Goal: Task Accomplishment & Management: Use online tool/utility

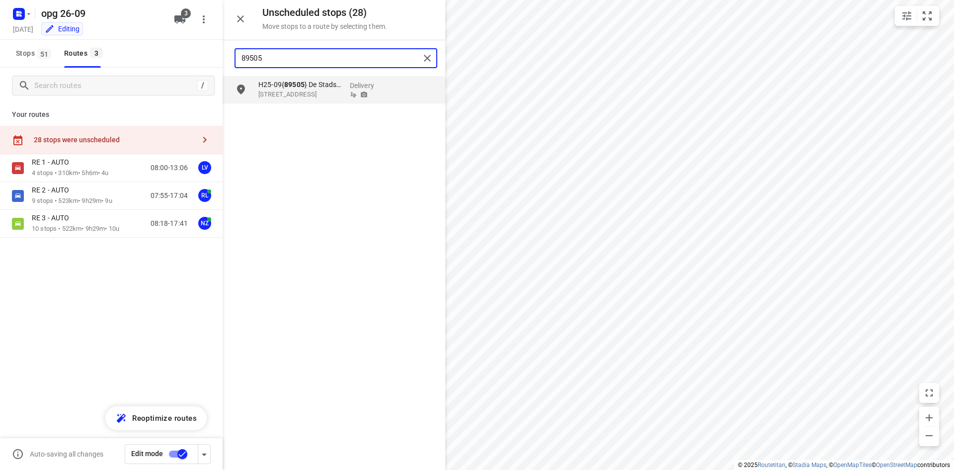
click at [170, 52] on div "Unscheduled stops ( 28 ) Move stops to a route by selecting them. 89505 H25-09{…" at bounding box center [111, 235] width 223 height 470
type input "89487"
click at [237, 88] on input "grid" at bounding box center [241, 90] width 20 height 20
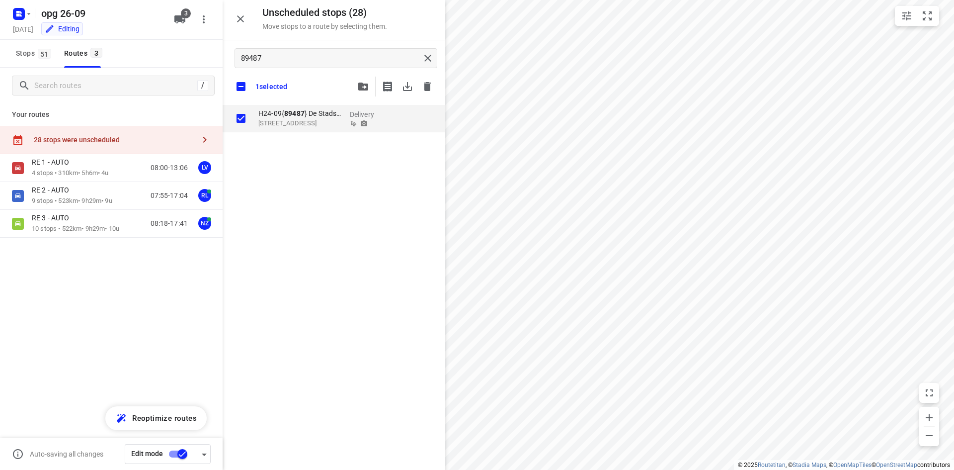
checkbox input "true"
click at [367, 89] on icon "button" at bounding box center [363, 86] width 10 height 8
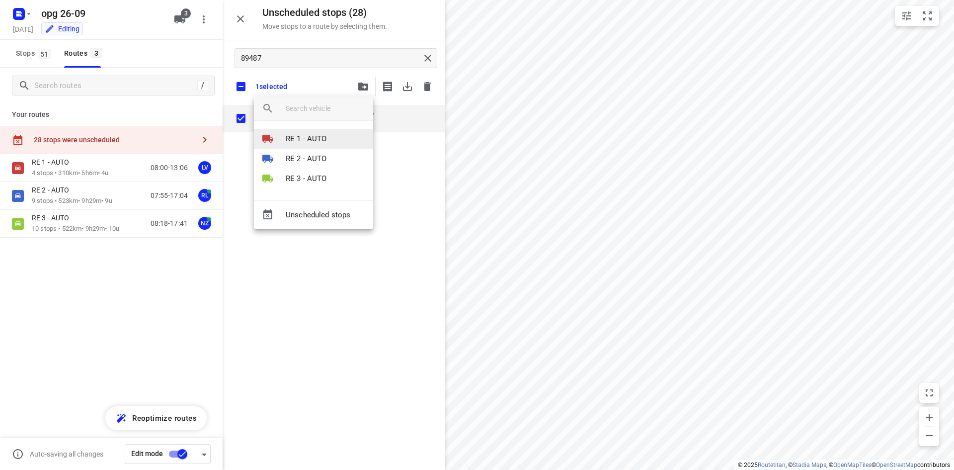
click at [306, 140] on p "RE 1 - AUTO" at bounding box center [306, 138] width 41 height 11
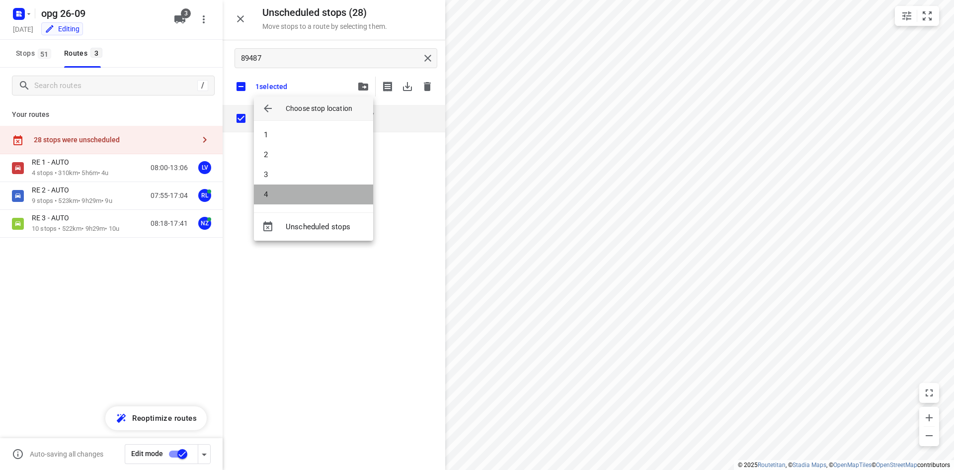
click at [290, 195] on li "4" at bounding box center [313, 194] width 119 height 20
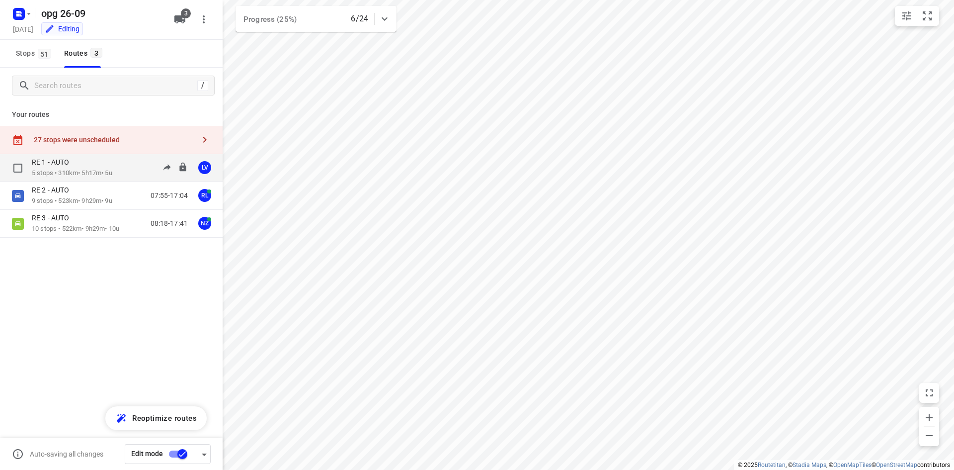
click at [71, 163] on p "RE 1 - AUTO" at bounding box center [53, 162] width 43 height 9
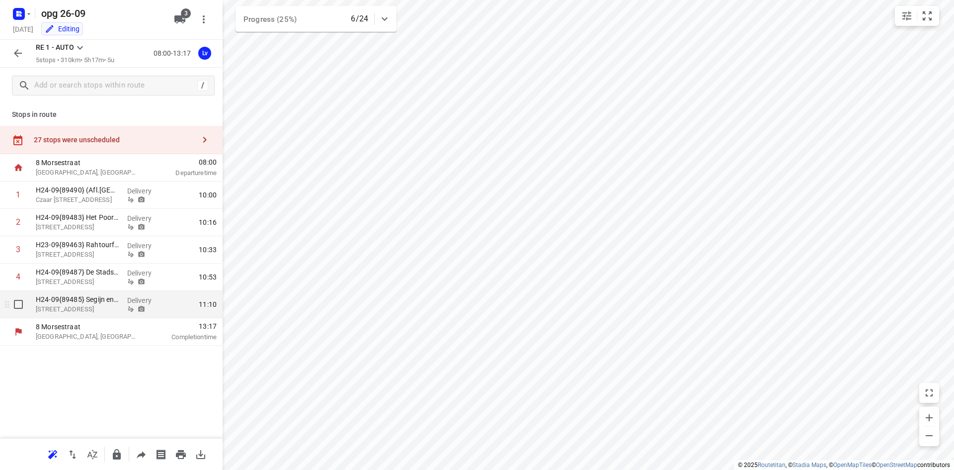
click at [18, 316] on div at bounding box center [16, 304] width 32 height 27
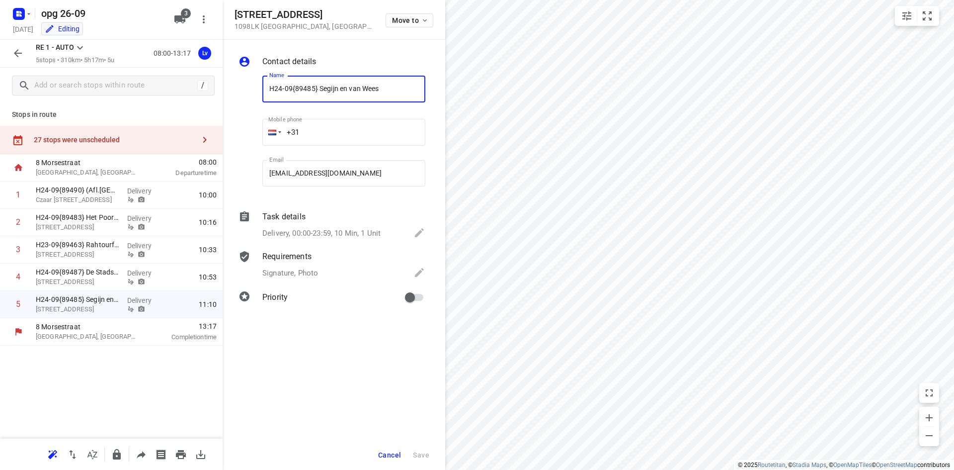
click at [384, 457] on span "Cancel" at bounding box center [389, 455] width 23 height 8
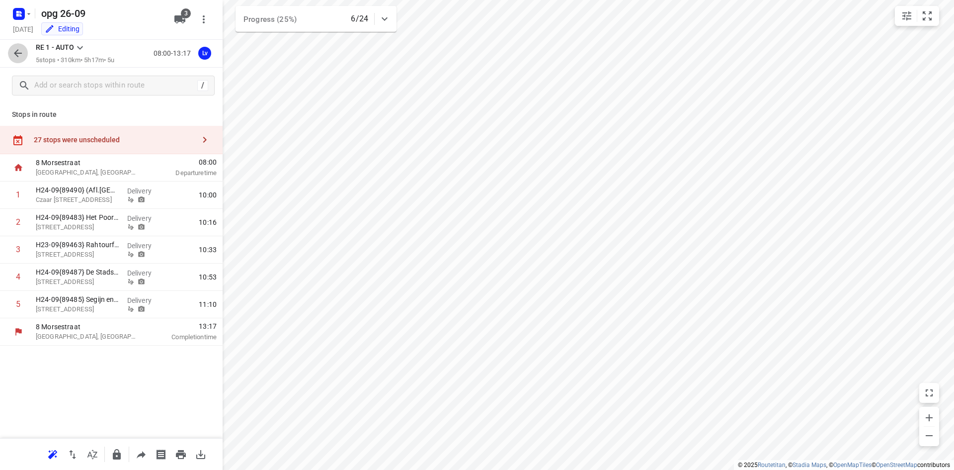
click at [19, 56] on icon "button" at bounding box center [18, 53] width 12 height 12
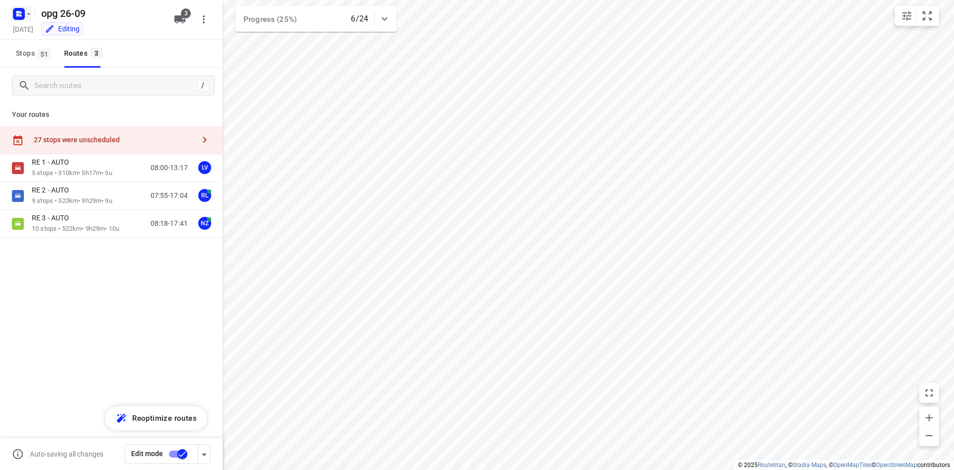
click at [22, 15] on rect "button" at bounding box center [19, 14] width 12 height 12
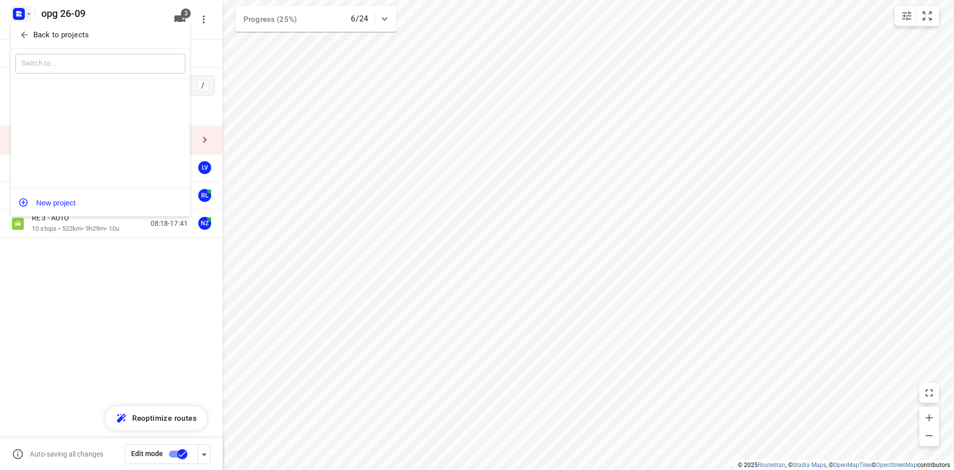
click at [30, 35] on span "Back to projects" at bounding box center [100, 34] width 162 height 11
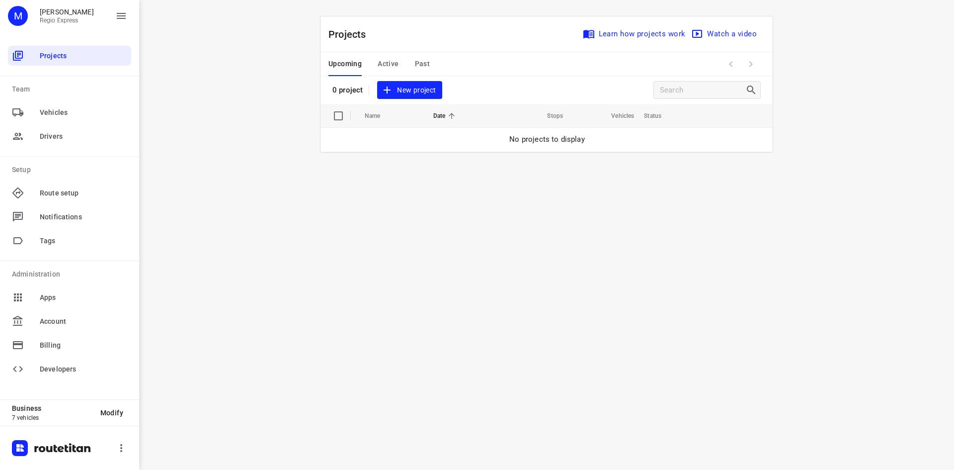
click at [384, 65] on span "Active" at bounding box center [388, 64] width 21 height 12
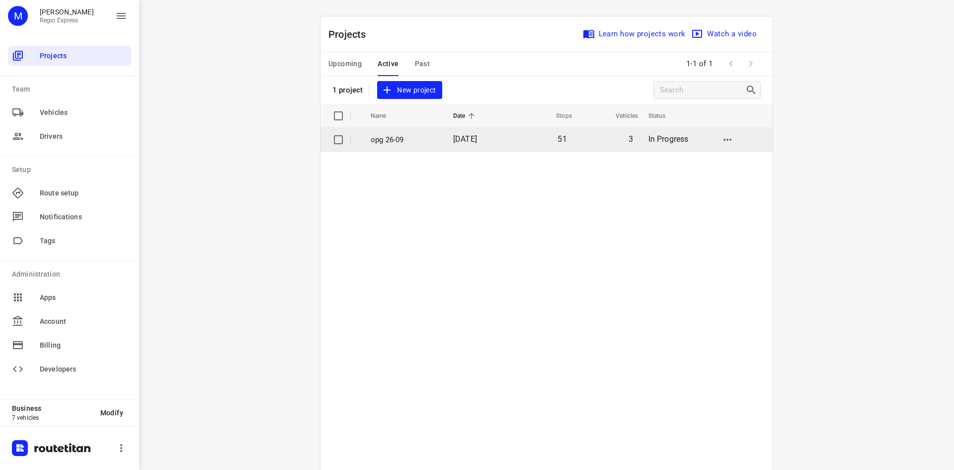
click at [457, 141] on span "[DATE]" at bounding box center [465, 138] width 24 height 9
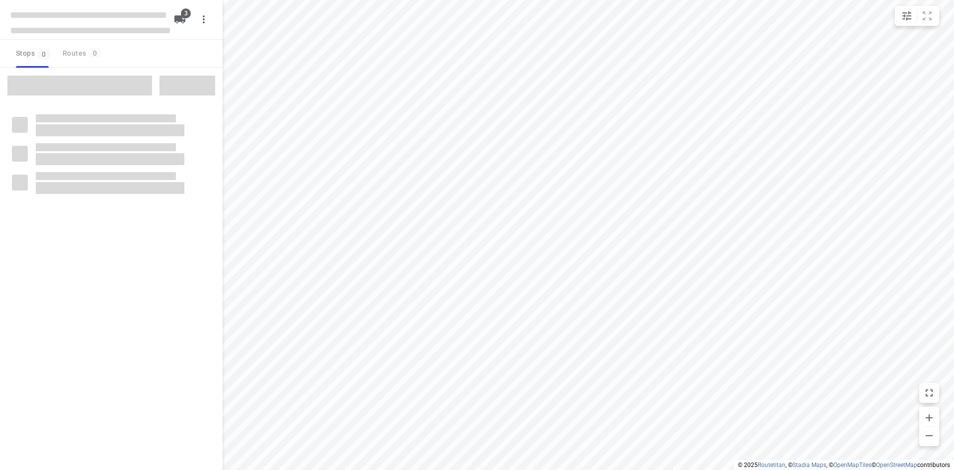
type input "distance"
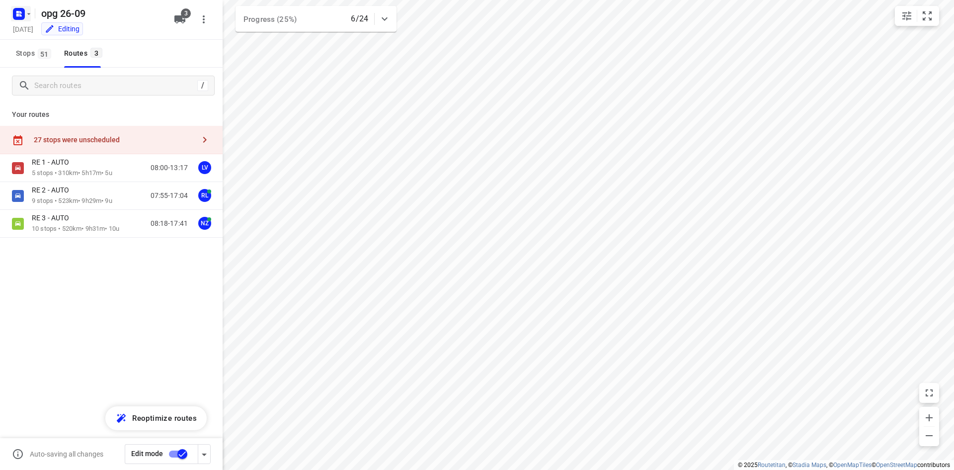
click at [21, 17] on rect "button" at bounding box center [19, 14] width 12 height 12
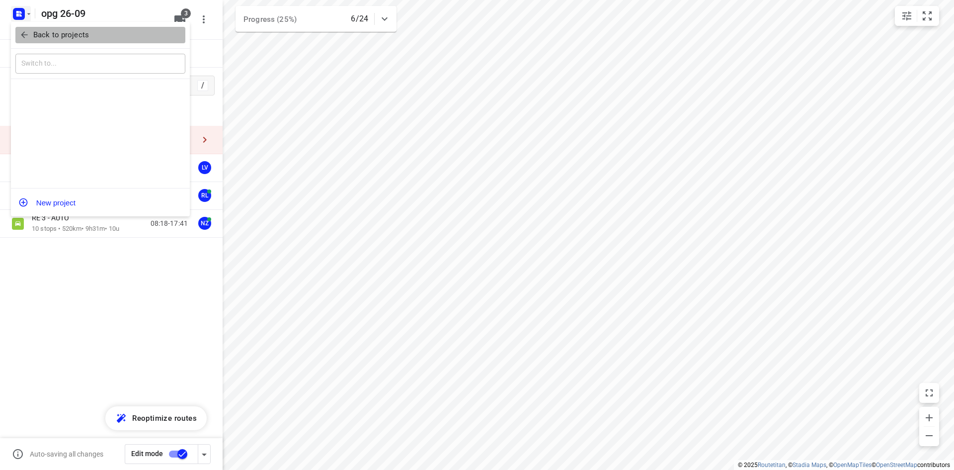
click at [23, 32] on icon "button" at bounding box center [24, 35] width 10 height 10
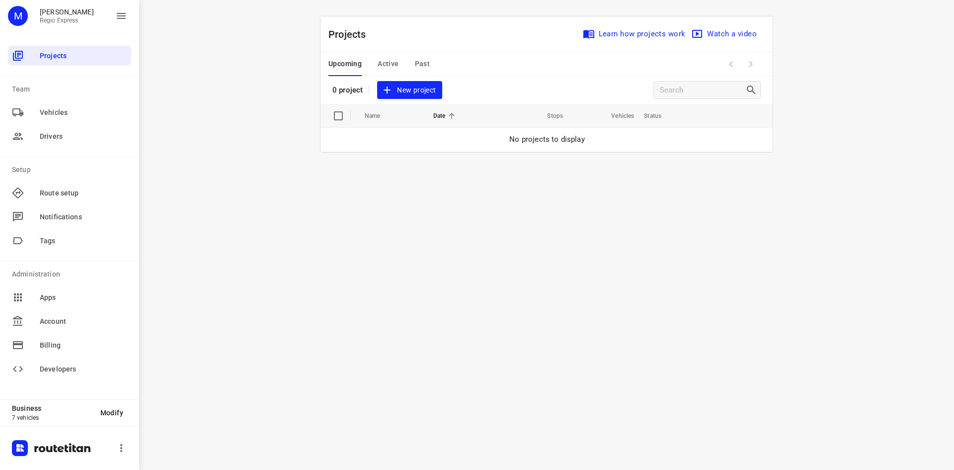
click at [416, 63] on span "Past" at bounding box center [422, 64] width 15 height 12
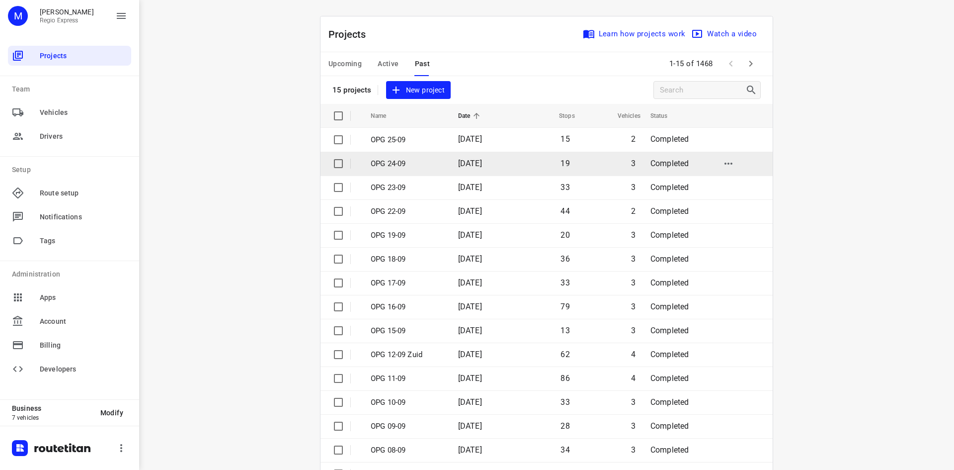
click at [397, 160] on p "OPG 24-09" at bounding box center [407, 163] width 73 height 11
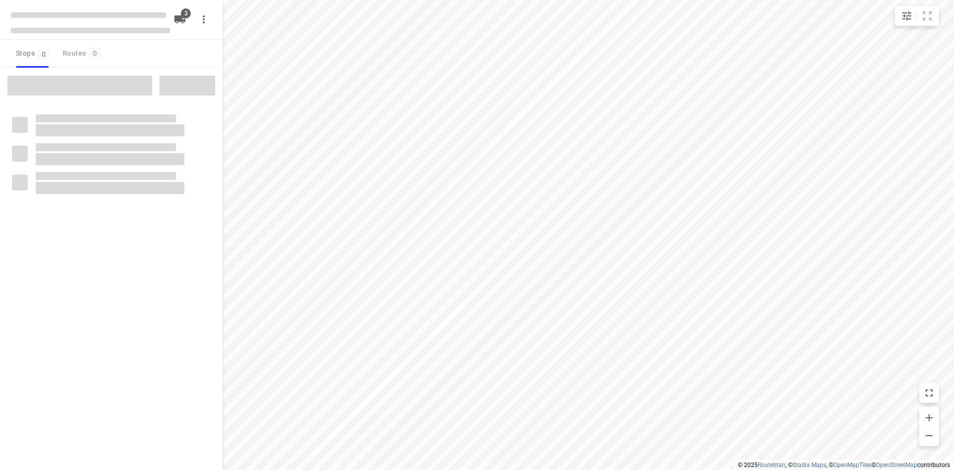
type input "distance"
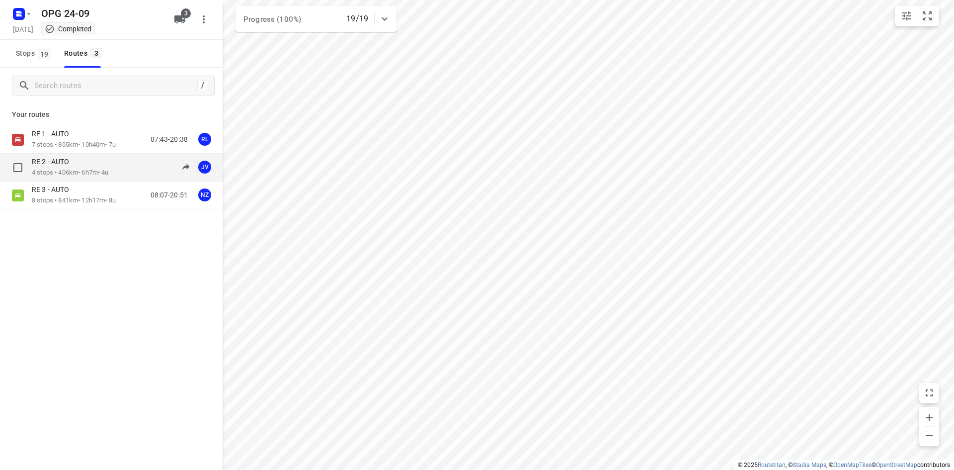
click at [92, 162] on div "RE 2 - AUTO" at bounding box center [70, 162] width 77 height 11
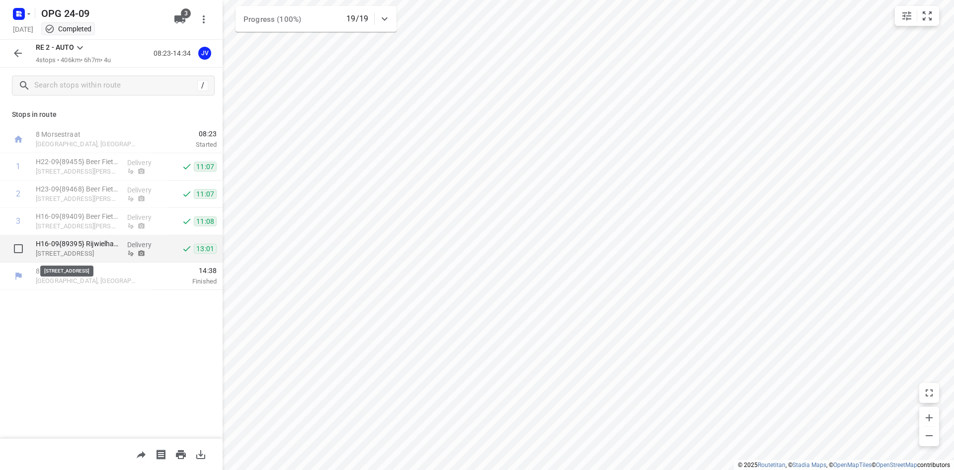
click at [98, 249] on p "[STREET_ADDRESS]" at bounding box center [77, 253] width 83 height 10
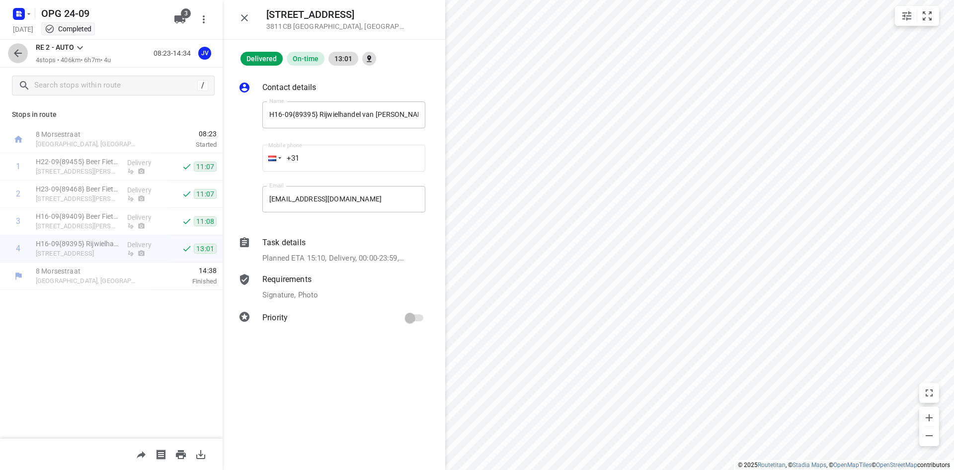
click at [16, 54] on icon "button" at bounding box center [18, 53] width 8 height 8
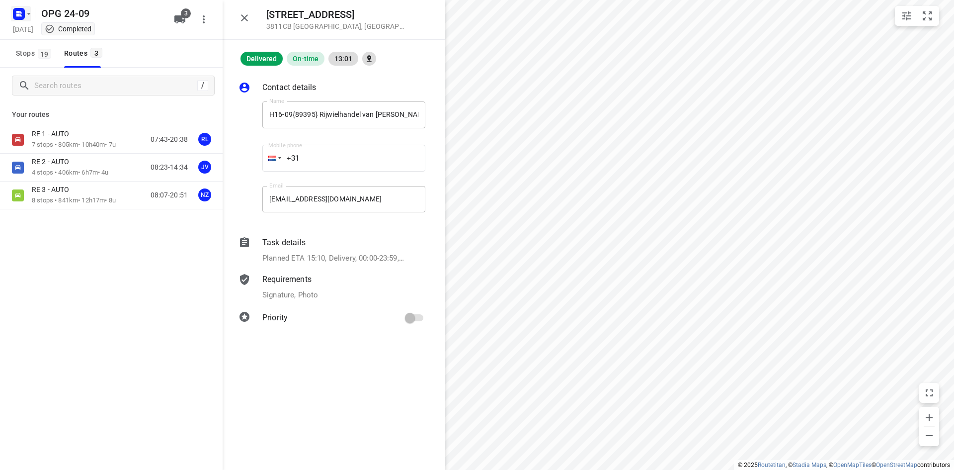
click at [16, 13] on rect "button" at bounding box center [19, 14] width 12 height 12
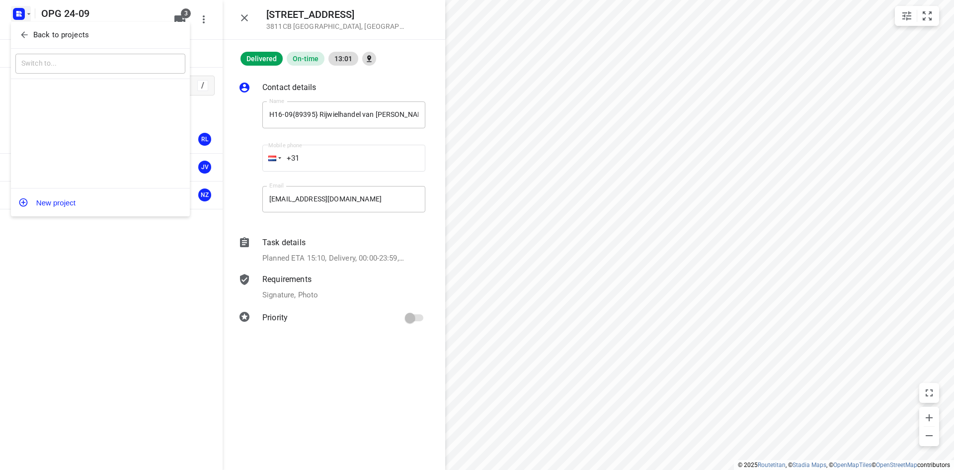
click at [26, 30] on icon "button" at bounding box center [24, 35] width 10 height 10
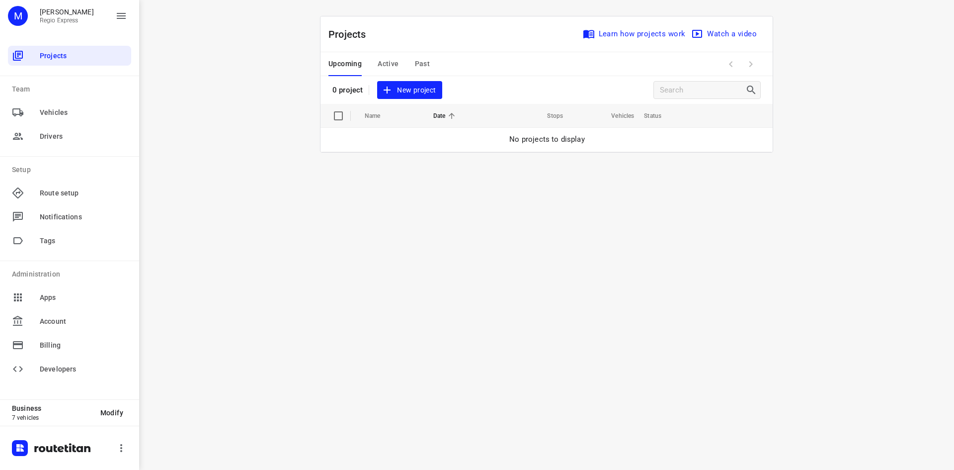
click at [373, 64] on div "Upcoming Active Past" at bounding box center [386, 64] width 117 height 24
click at [381, 68] on span "Active" at bounding box center [388, 64] width 21 height 12
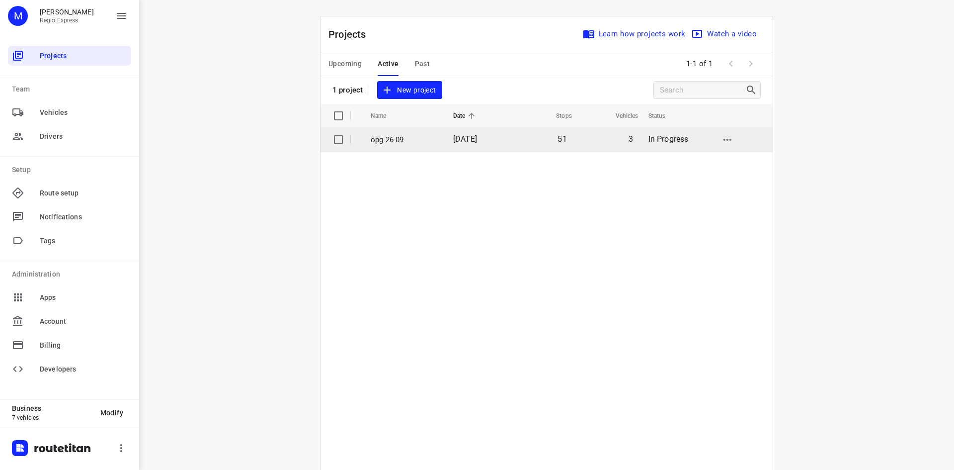
click at [427, 139] on p "opg 26-09" at bounding box center [405, 139] width 68 height 11
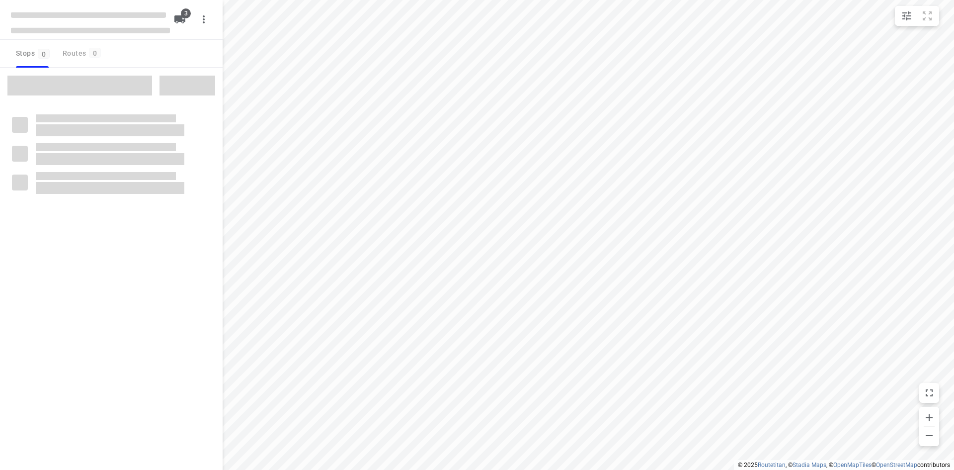
type input "distance"
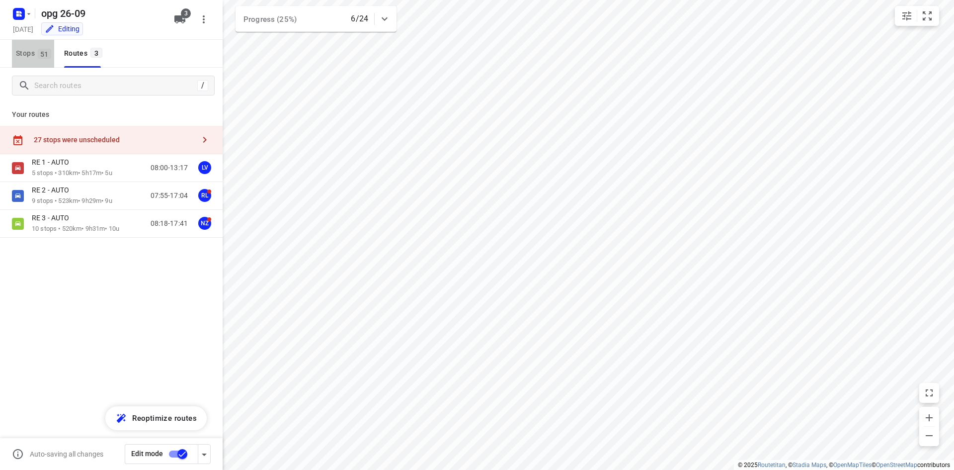
drag, startPoint x: 37, startPoint y: 61, endPoint x: 43, endPoint y: 75, distance: 14.7
click at [37, 61] on button "Stops 51" at bounding box center [33, 54] width 42 height 28
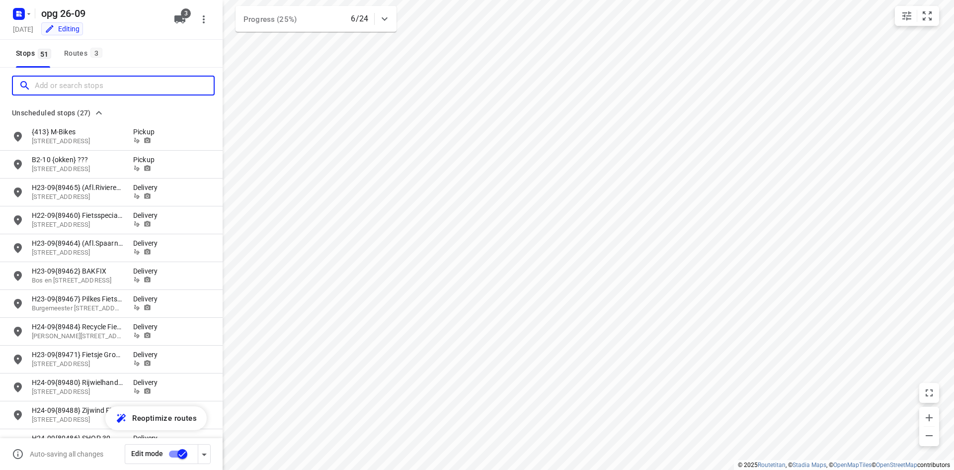
click at [51, 93] on input "Add or search stops" at bounding box center [124, 85] width 179 height 15
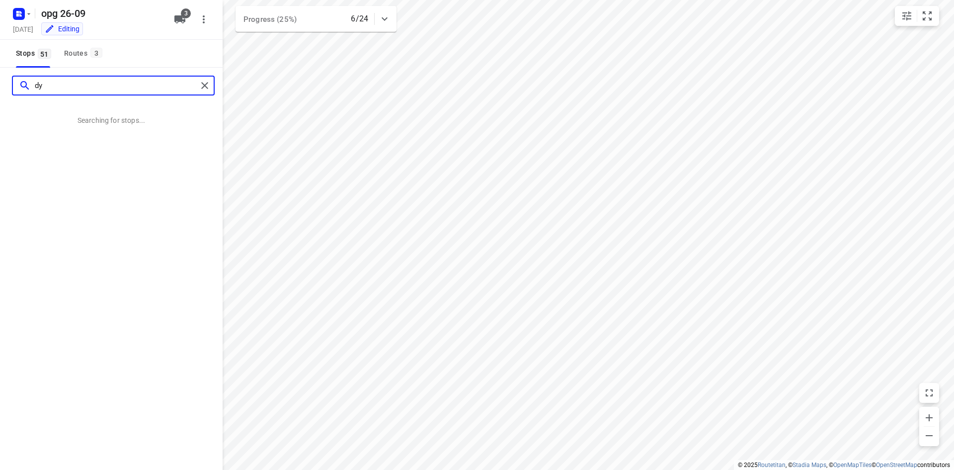
type input "d"
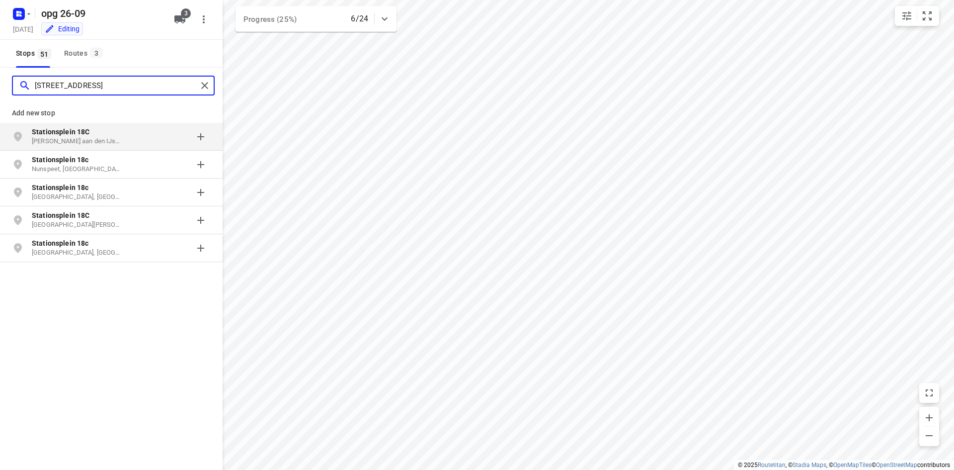
type input "[STREET_ADDRESS]"
click at [148, 137] on div "grid" at bounding box center [172, 137] width 78 height 20
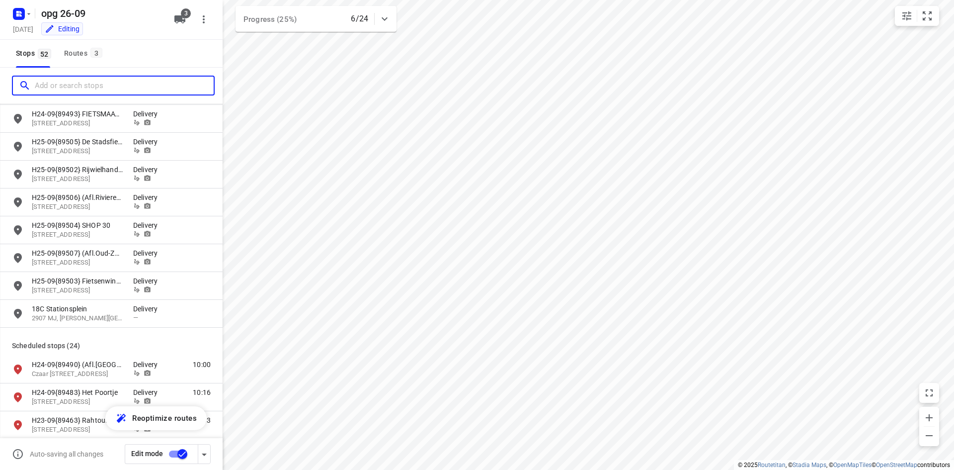
scroll to position [596, 0]
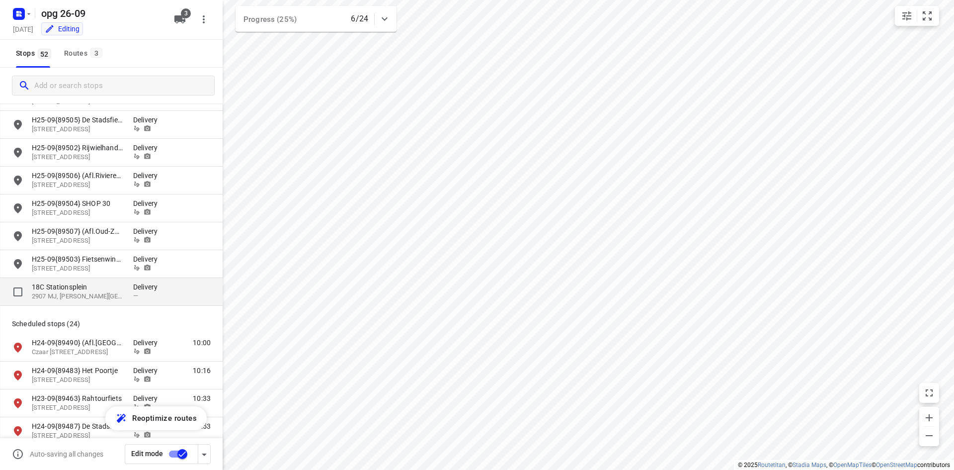
click at [128, 294] on div "18C [STREET_ADDRESS][PERSON_NAME]" at bounding box center [82, 291] width 101 height 19
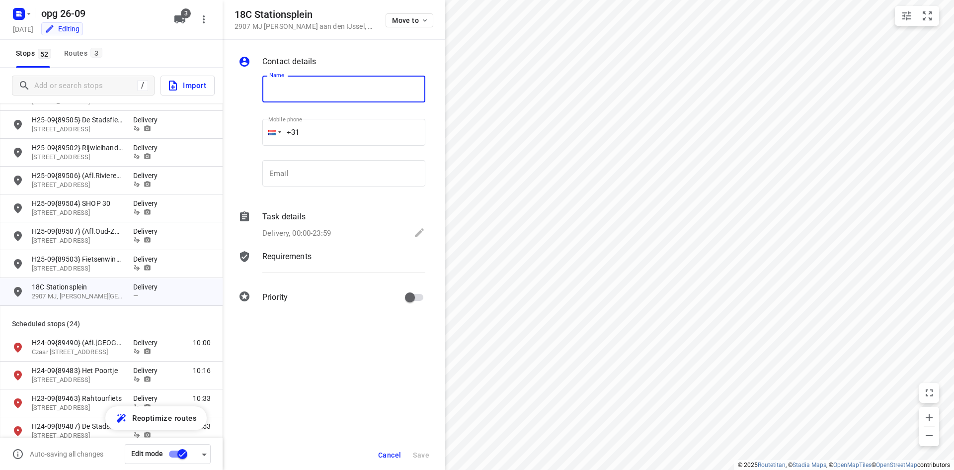
click at [309, 237] on p "Delivery, 00:00-23:59" at bounding box center [296, 233] width 69 height 11
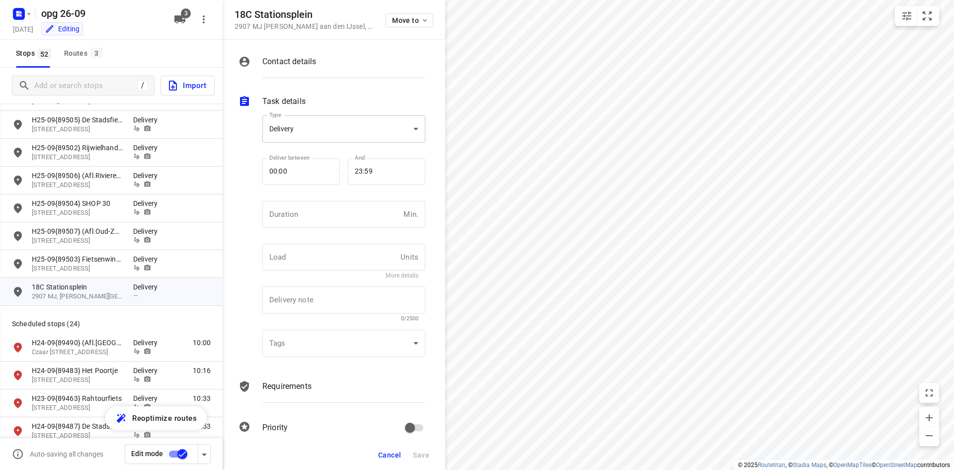
click at [307, 135] on body "i © 2025 Routetitan , © Stadia Maps , © OpenMapTiles © OpenStreetMap contributo…" at bounding box center [477, 235] width 954 height 470
click at [310, 146] on div "Pickup" at bounding box center [340, 147] width 140 height 12
type input "pickup"
click at [313, 70] on div "Contact details" at bounding box center [343, 71] width 167 height 34
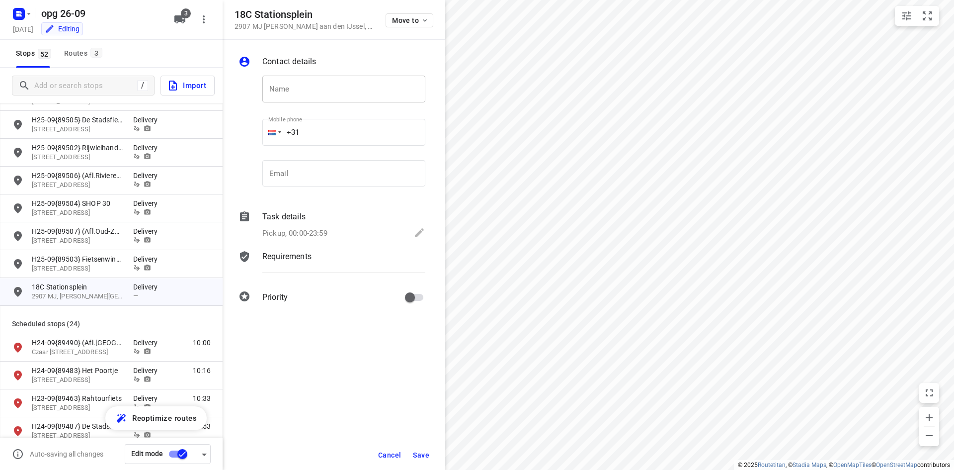
click at [313, 85] on input "text" at bounding box center [343, 89] width 163 height 27
type input "{423} De Fietsen [PERSON_NAME]"
click at [315, 223] on div "Task details Pickup, 00:00-23:59" at bounding box center [343, 226] width 167 height 34
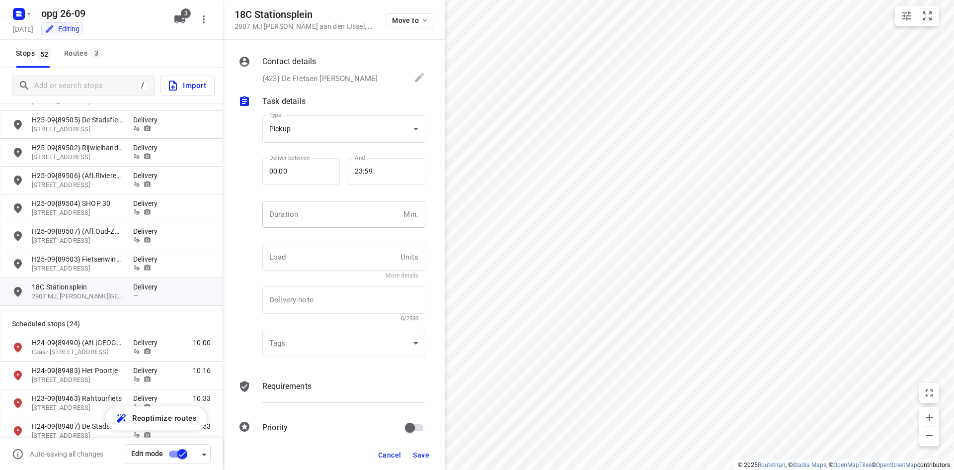
click at [314, 221] on input "number" at bounding box center [330, 214] width 137 height 27
type input "10"
type input "1"
click at [316, 387] on div "Requirements" at bounding box center [343, 386] width 163 height 12
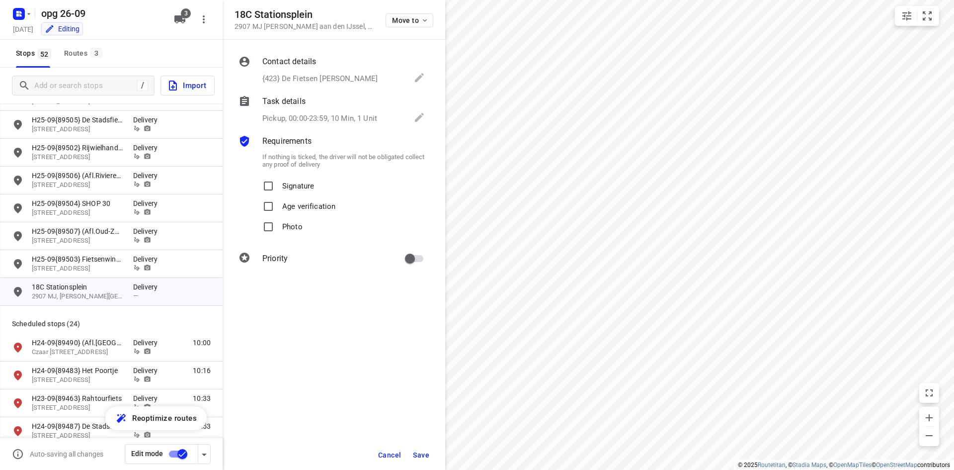
click at [283, 173] on div "If nothing is ticked, the driver will not be obligated collect any proof of del…" at bounding box center [343, 193] width 167 height 92
click at [278, 178] on input "Signature" at bounding box center [268, 186] width 20 height 20
checkbox input "true"
click at [275, 226] on input "Photo" at bounding box center [268, 227] width 20 height 20
checkbox input "true"
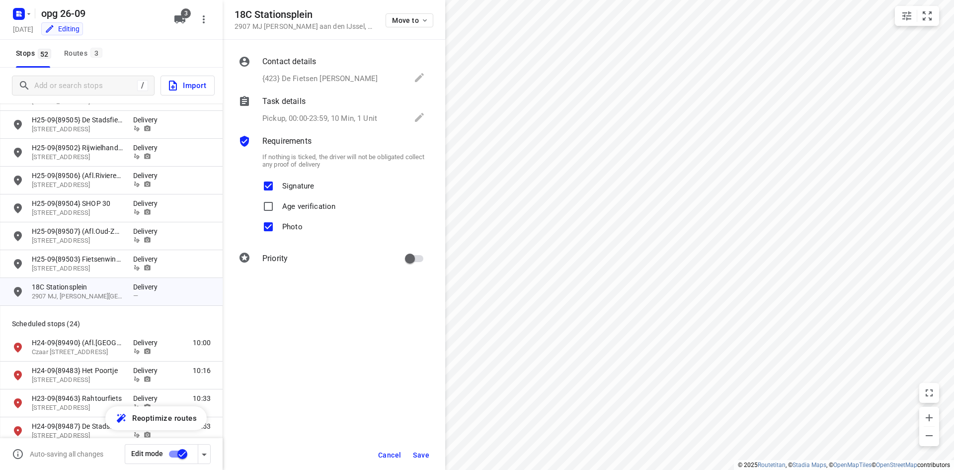
click at [416, 455] on span "Save" at bounding box center [421, 455] width 16 height 8
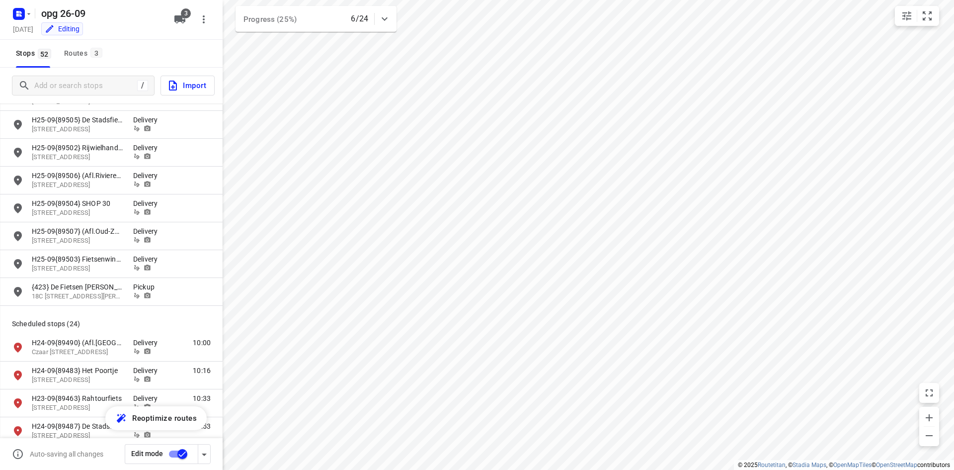
click at [71, 96] on div "/ Import" at bounding box center [111, 86] width 223 height 36
click at [72, 89] on input "Add or search stops" at bounding box center [124, 85] width 179 height 15
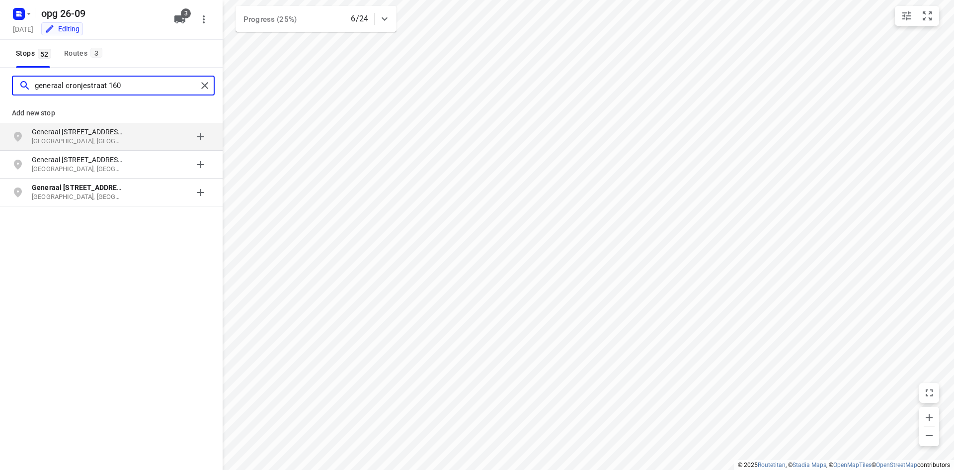
type input "generaal cronjestraat 160"
click at [96, 136] on p "Generaal [STREET_ADDRESS]" at bounding box center [77, 132] width 91 height 10
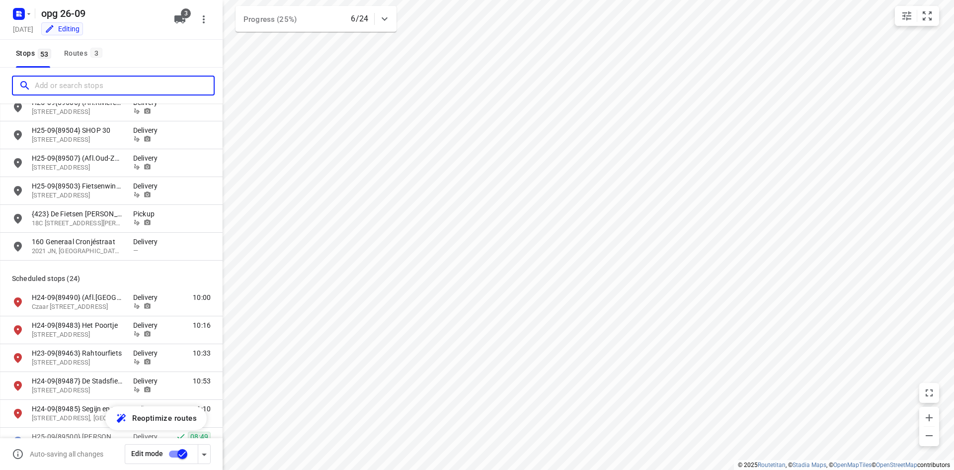
scroll to position [646, 0]
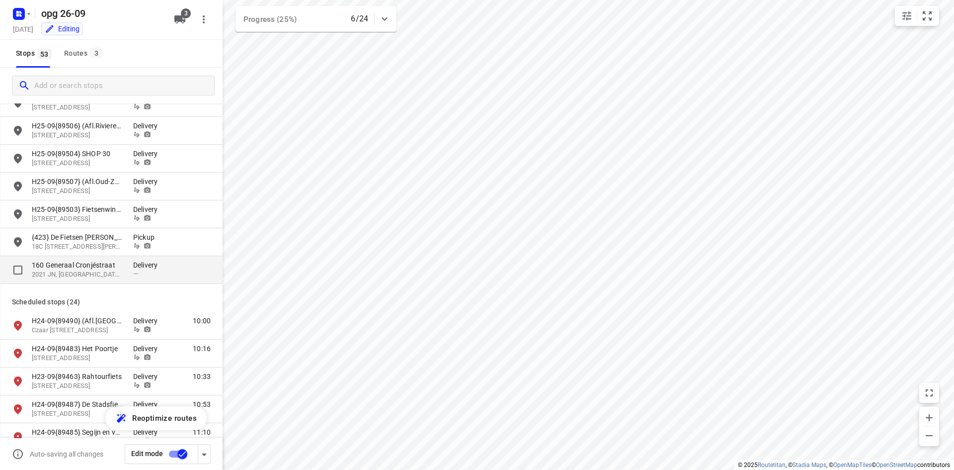
click at [115, 265] on p "160 Generaal Cronjéstraat" at bounding box center [77, 265] width 91 height 10
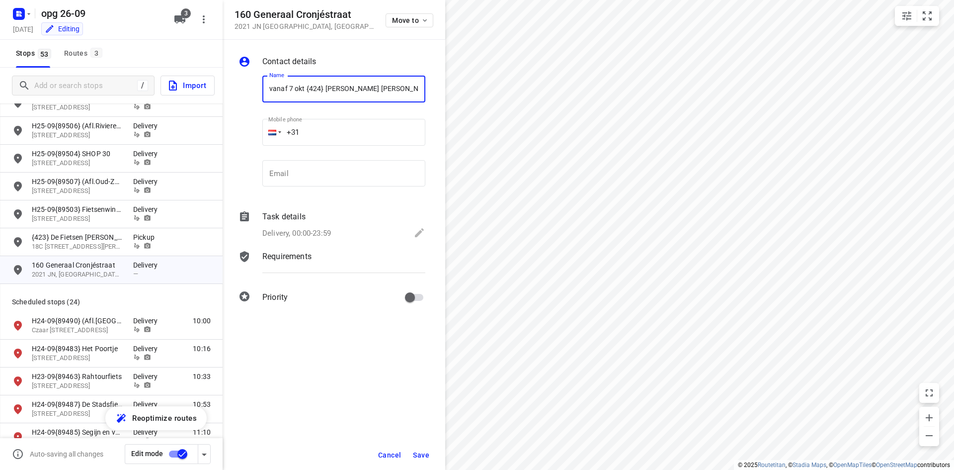
type input "vanaf 7 okt {424} [PERSON_NAME] [PERSON_NAME] bv"
click at [285, 228] on p "Delivery, 00:00-23:59" at bounding box center [296, 233] width 69 height 11
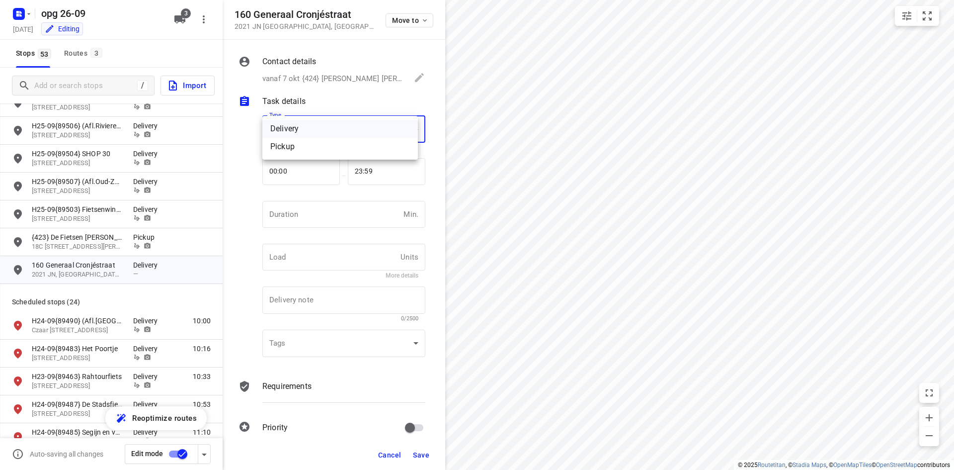
click at [305, 132] on body "i © 2025 Routetitan , © Stadia Maps , © OpenMapTiles © OpenStreetMap contributo…" at bounding box center [477, 235] width 954 height 470
click at [302, 145] on div "Pickup" at bounding box center [340, 147] width 140 height 12
type input "pickup"
click at [289, 227] on input "number" at bounding box center [330, 214] width 137 height 27
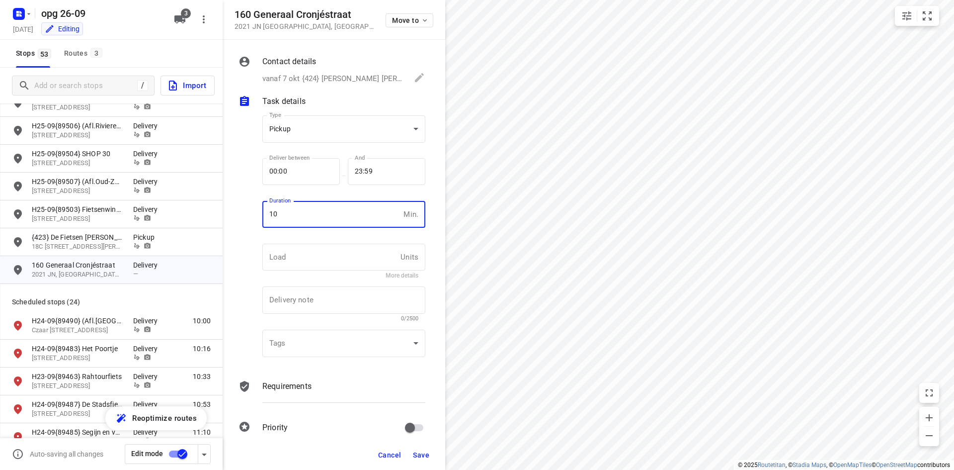
type input "10"
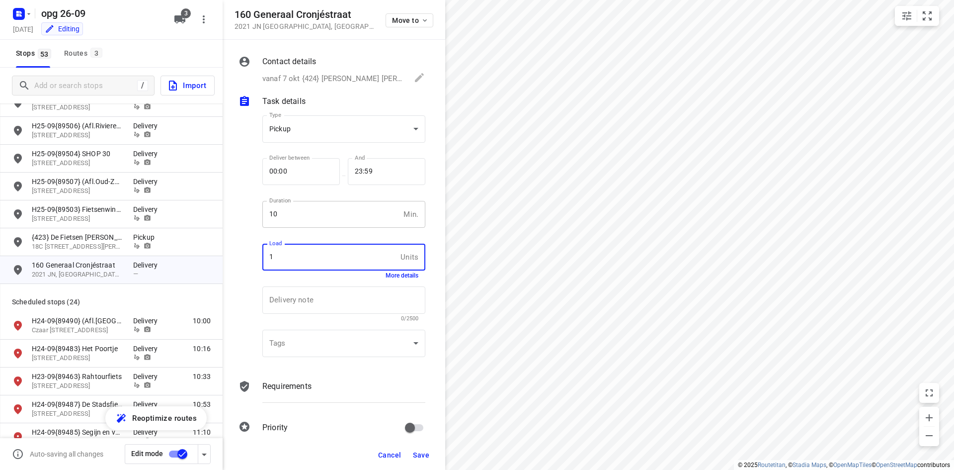
type input "1"
click at [266, 389] on p "Requirements" at bounding box center [286, 386] width 49 height 12
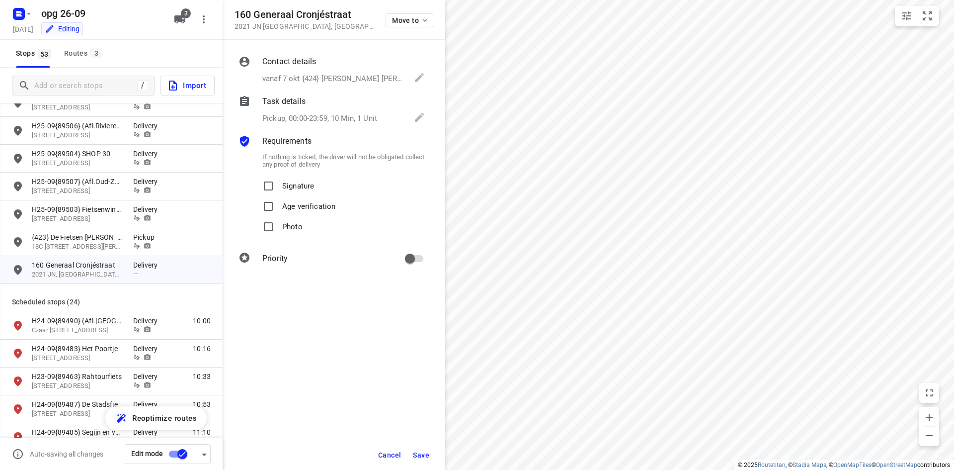
click at [293, 190] on span "Signature" at bounding box center [298, 186] width 32 height 20
click at [278, 190] on input "Signature" at bounding box center [268, 186] width 20 height 20
checkbox input "true"
click at [289, 229] on p "Photo" at bounding box center [292, 224] width 20 height 14
click at [278, 229] on input "Photo" at bounding box center [268, 227] width 20 height 20
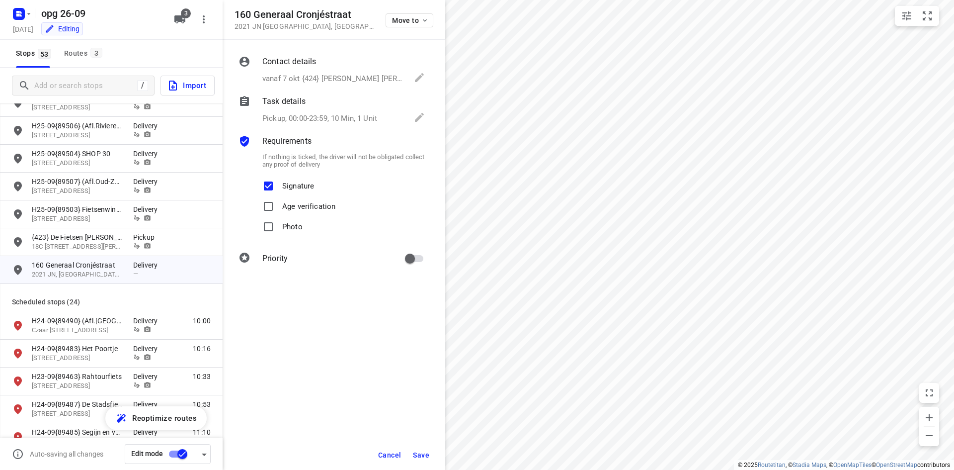
checkbox input "true"
click at [413, 452] on span "Save" at bounding box center [421, 455] width 16 height 8
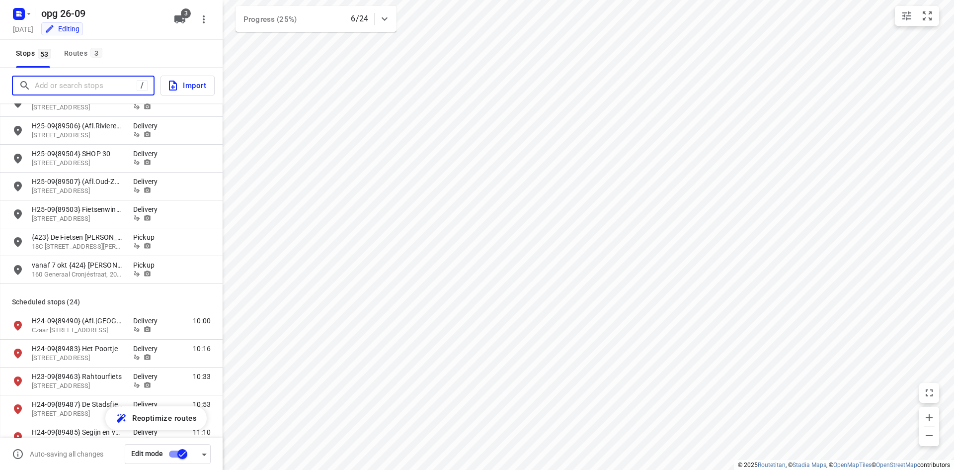
click at [92, 78] on input "Add or search stops" at bounding box center [86, 85] width 102 height 15
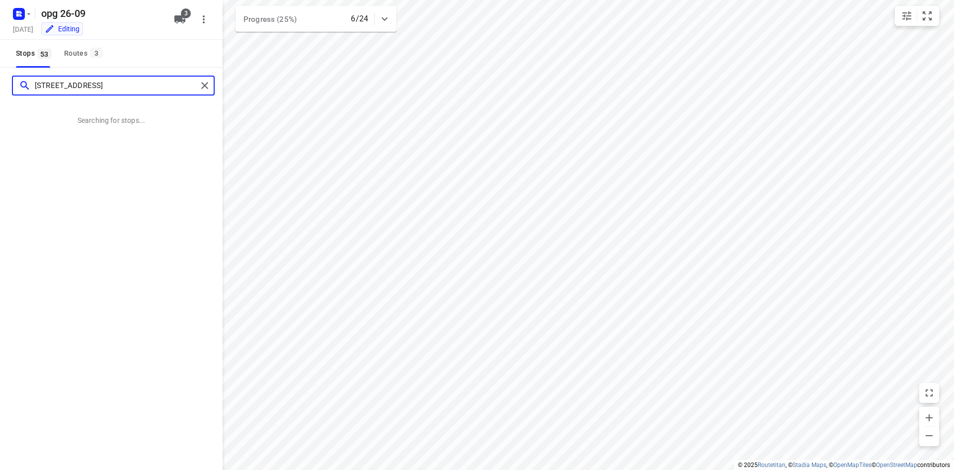
type input "[STREET_ADDRESS] lent"
drag, startPoint x: 121, startPoint y: 81, endPoint x: -1, endPoint y: 72, distance: 123.1
click at [0, 72] on html "i © 2025 Routetitan , © Stadia Maps , © OpenMapTiles © OpenStreetMap contributo…" at bounding box center [477, 235] width 954 height 470
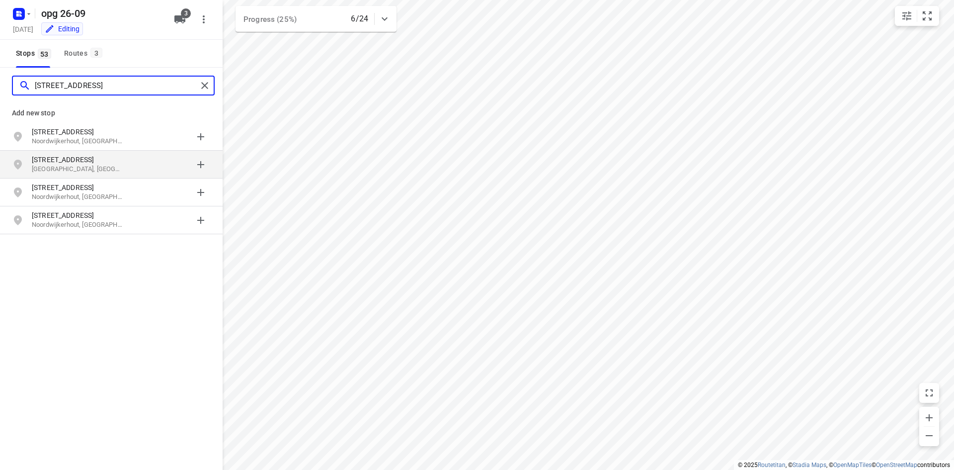
type input "[STREET_ADDRESS]"
click at [99, 157] on p "[STREET_ADDRESS]" at bounding box center [77, 160] width 91 height 10
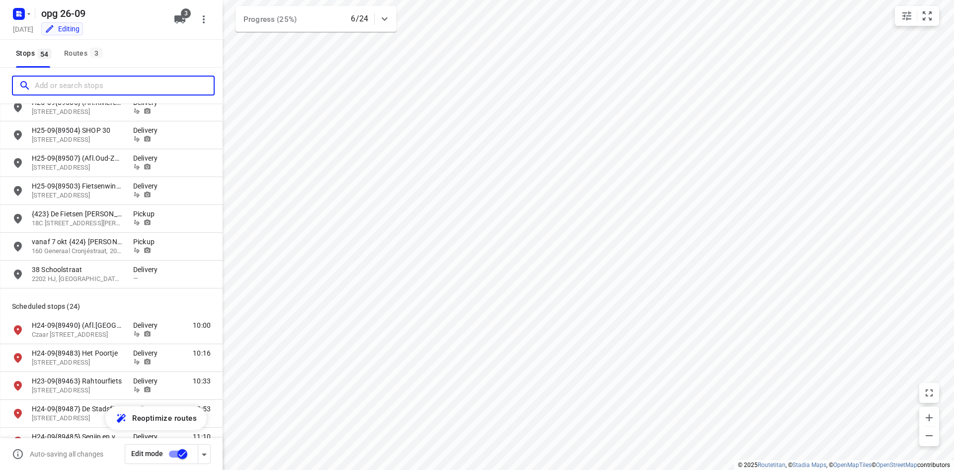
scroll to position [696, 0]
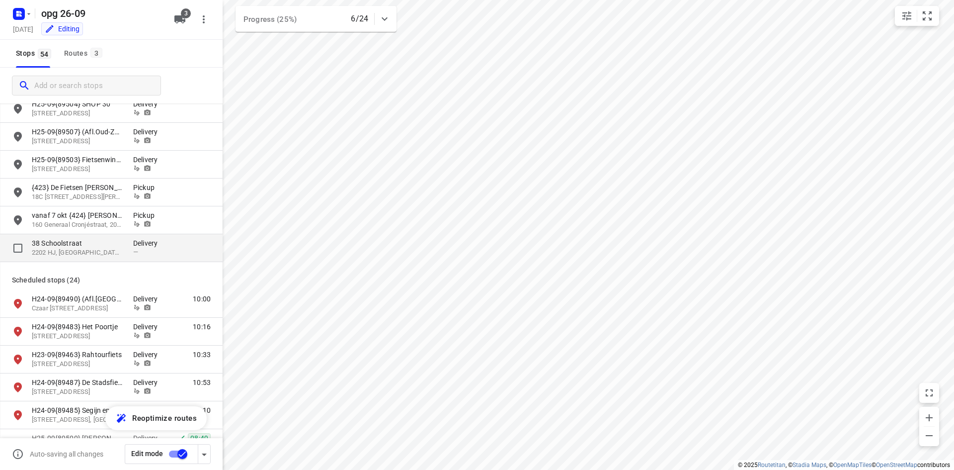
click at [80, 244] on p "38 Schoolstraat" at bounding box center [77, 243] width 91 height 10
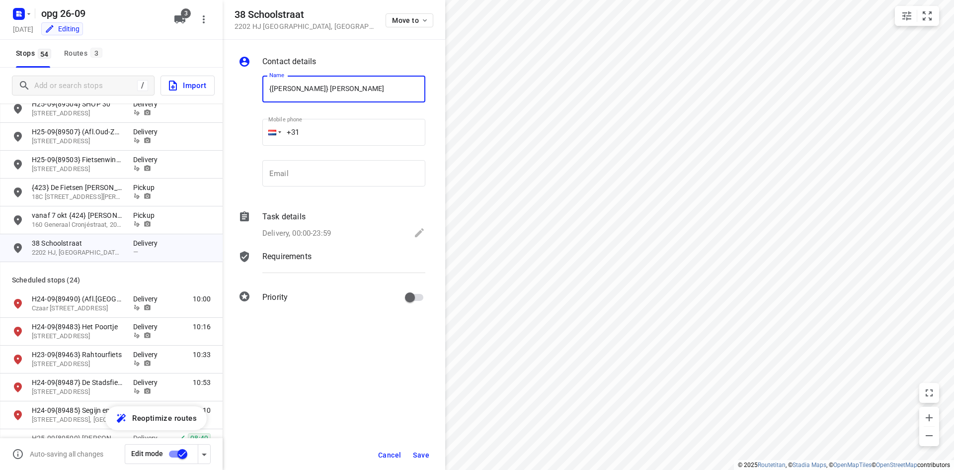
type input "{[PERSON_NAME]} [PERSON_NAME]"
click at [314, 214] on div "Task details" at bounding box center [343, 217] width 163 height 12
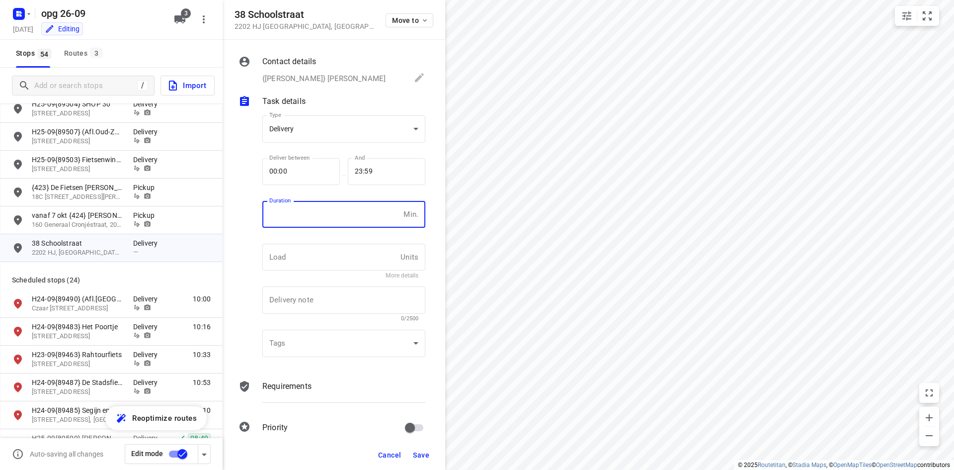
click at [308, 220] on input "number" at bounding box center [330, 214] width 137 height 27
type input "10"
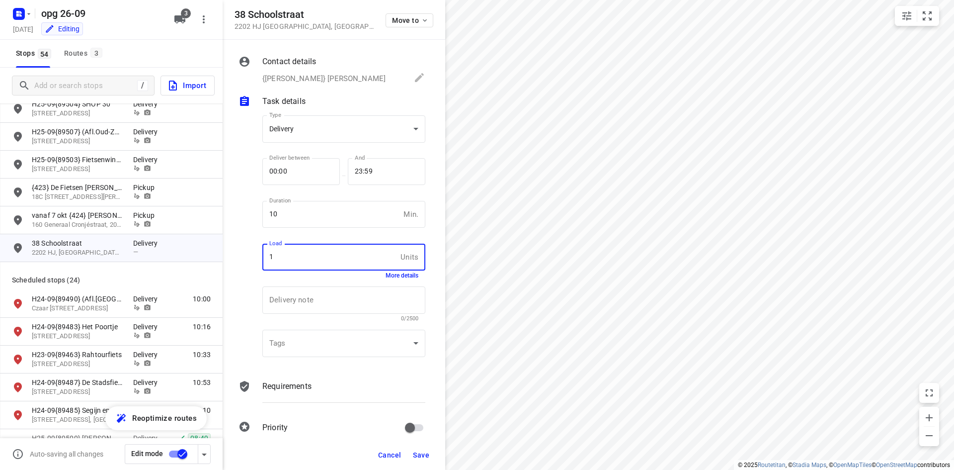
type input "1"
click at [312, 400] on div "Requirements" at bounding box center [343, 395] width 167 height 34
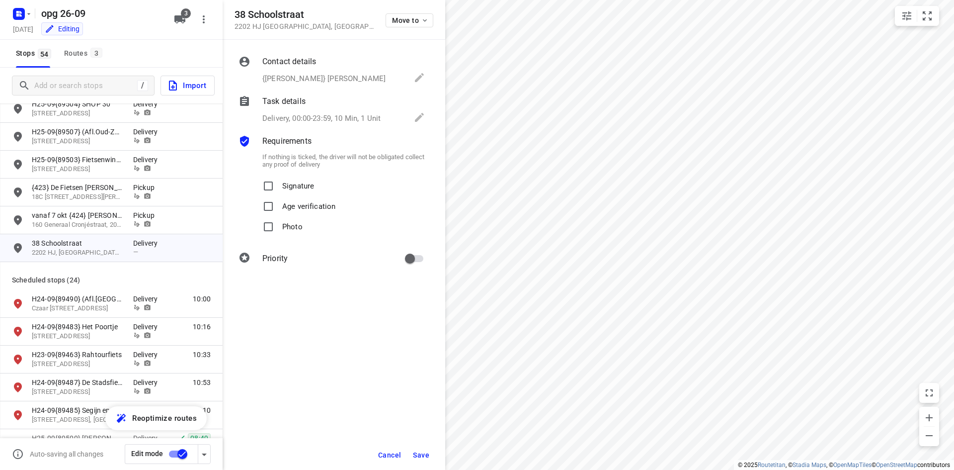
click at [295, 188] on p "Signature" at bounding box center [298, 183] width 32 height 14
click at [278, 188] on input "Signature" at bounding box center [268, 186] width 20 height 20
checkbox input "true"
click at [292, 218] on p "Photo" at bounding box center [292, 224] width 20 height 14
click at [278, 218] on input "Photo" at bounding box center [268, 227] width 20 height 20
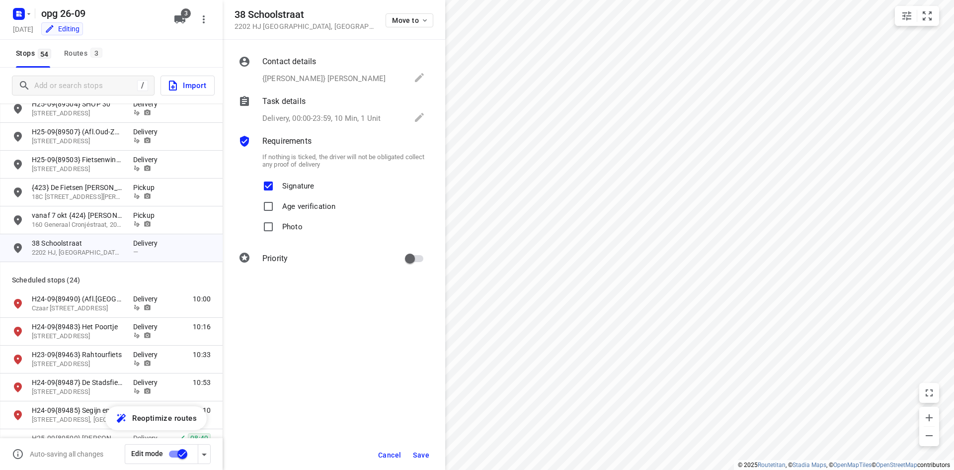
checkbox input "true"
click at [321, 77] on p "{[PERSON_NAME]} [PERSON_NAME]" at bounding box center [323, 78] width 123 height 11
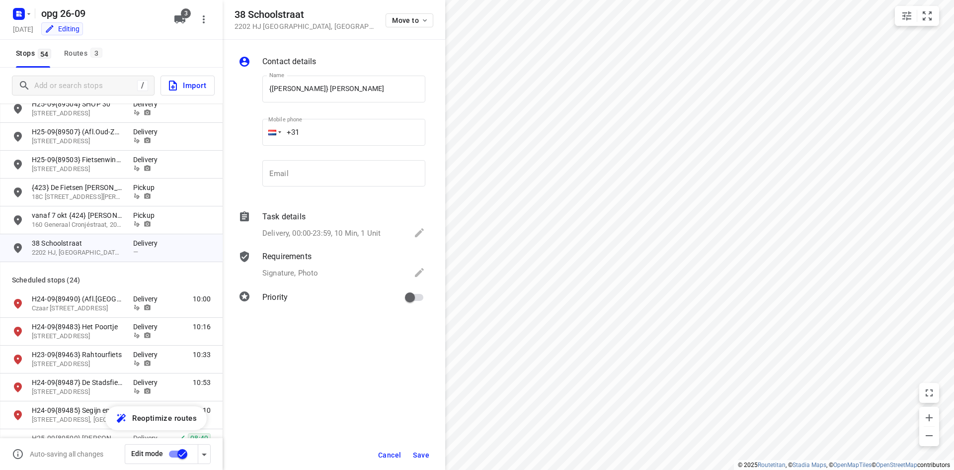
click at [333, 136] on input "+31" at bounding box center [343, 132] width 163 height 27
type input "[PHONE_NUMBER]"
click at [413, 454] on span "Save" at bounding box center [421, 455] width 16 height 8
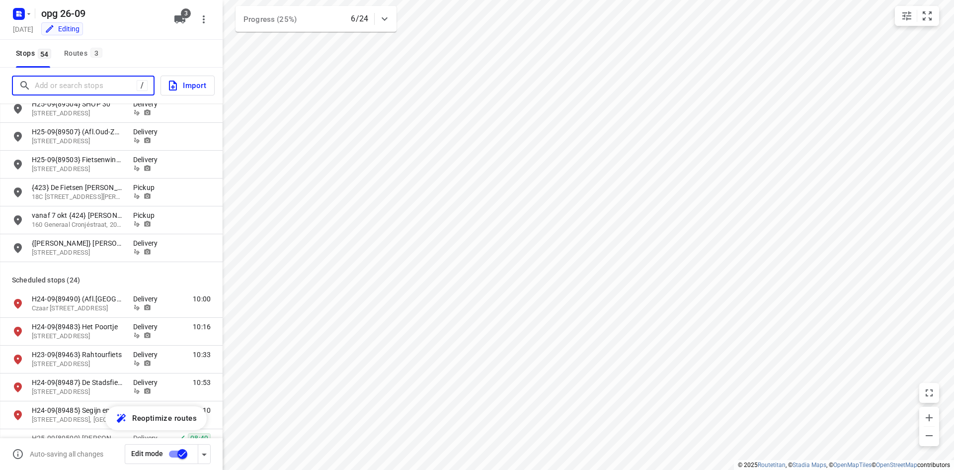
click at [86, 83] on input "Add or search stops" at bounding box center [86, 85] width 102 height 15
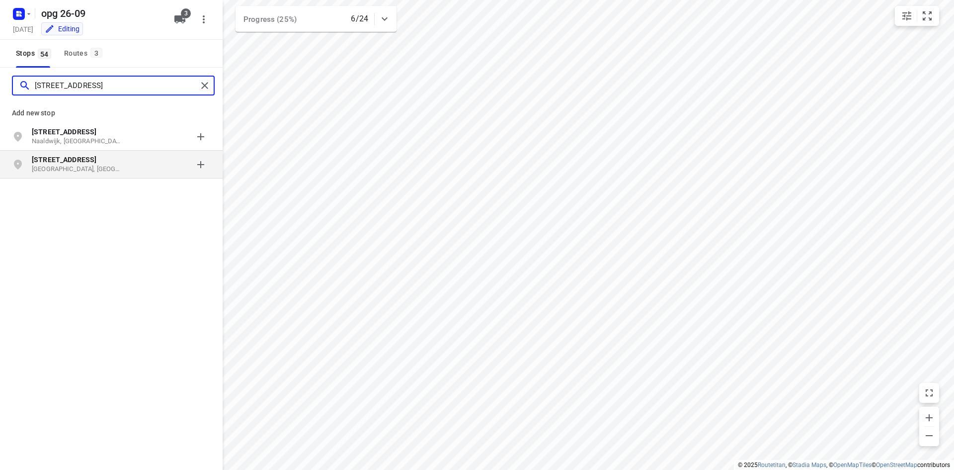
type input "[STREET_ADDRESS]"
click at [97, 165] on p "[GEOGRAPHIC_DATA], [GEOGRAPHIC_DATA]" at bounding box center [77, 168] width 91 height 9
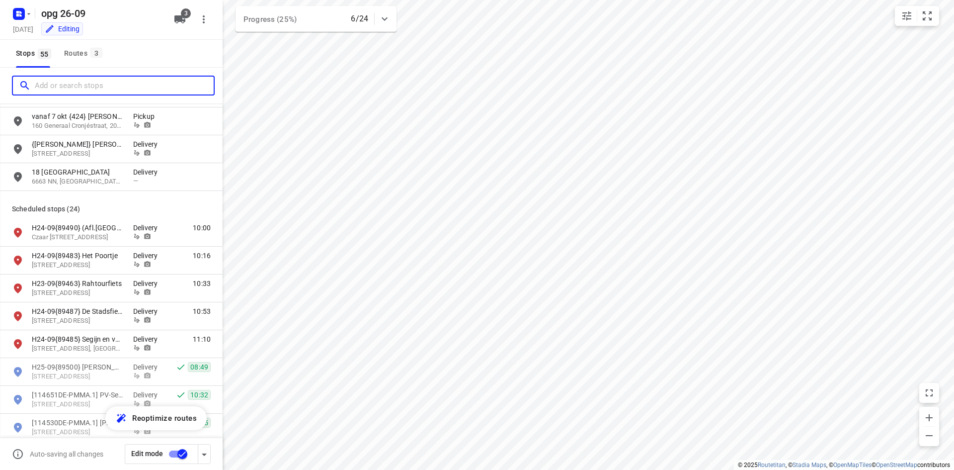
scroll to position [795, 0]
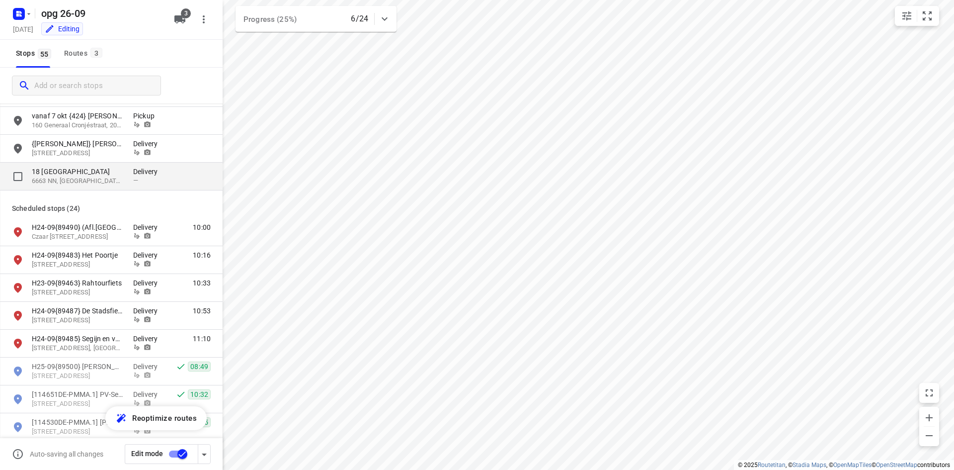
click at [135, 166] on p "Delivery" at bounding box center [148, 171] width 30 height 10
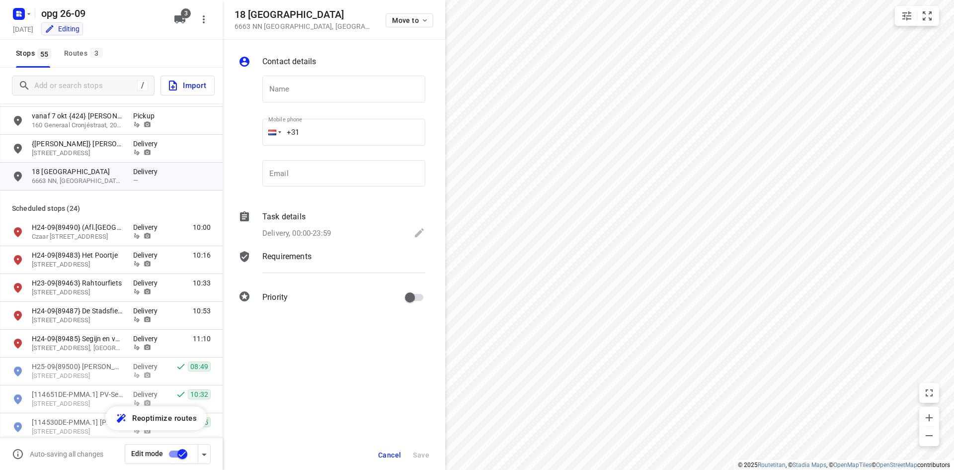
click at [307, 229] on p "Delivery, 00:00-23:59" at bounding box center [296, 233] width 69 height 11
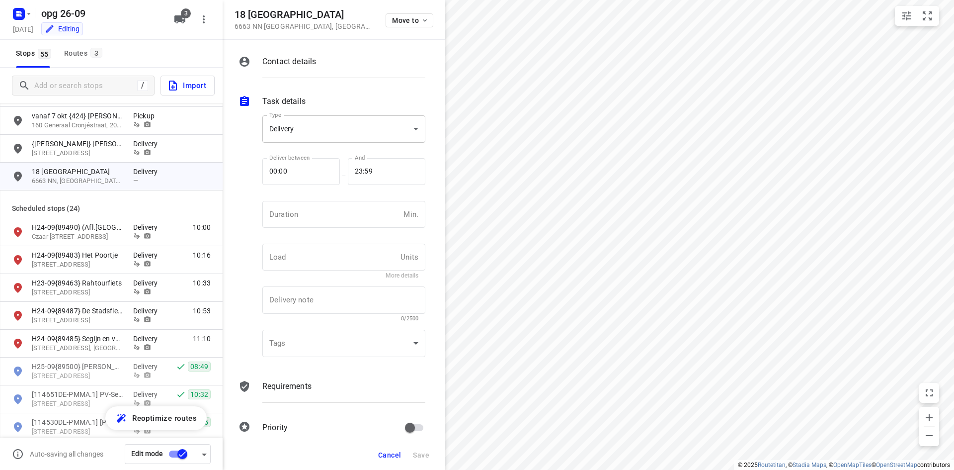
click at [311, 118] on body "i © 2025 Routetitan , © Stadia Maps , © OpenMapTiles © OpenStreetMap contributo…" at bounding box center [477, 235] width 954 height 470
click at [310, 146] on div "Pickup" at bounding box center [340, 147] width 140 height 12
type input "pickup"
click at [318, 85] on div "Contact details" at bounding box center [343, 71] width 167 height 34
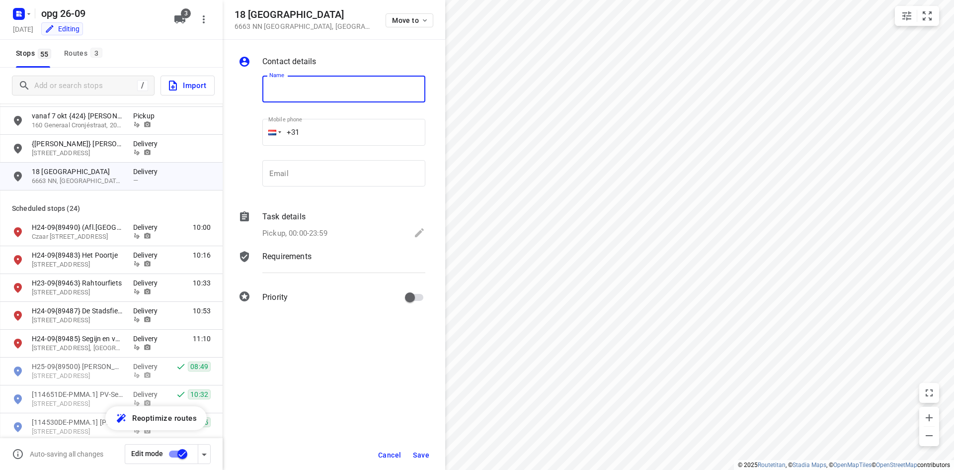
click at [314, 80] on input "text" at bounding box center [343, 89] width 163 height 27
drag, startPoint x: 313, startPoint y: 81, endPoint x: 268, endPoint y: 85, distance: 45.4
click at [268, 84] on input "text" at bounding box center [343, 89] width 163 height 27
type input "{[PERSON_NAME]} [PERSON_NAME]"
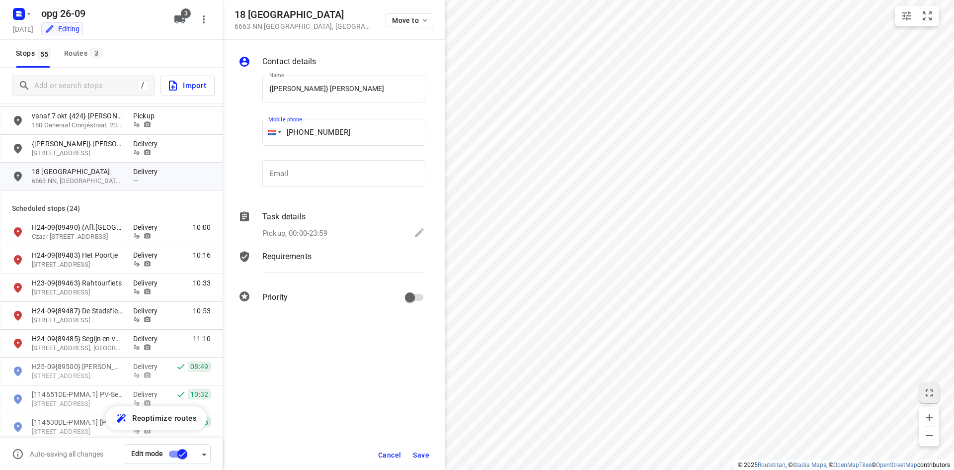
type input "[PHONE_NUMBER]"
click at [357, 241] on div "Task details Pickup, 00:00-23:59" at bounding box center [343, 226] width 167 height 34
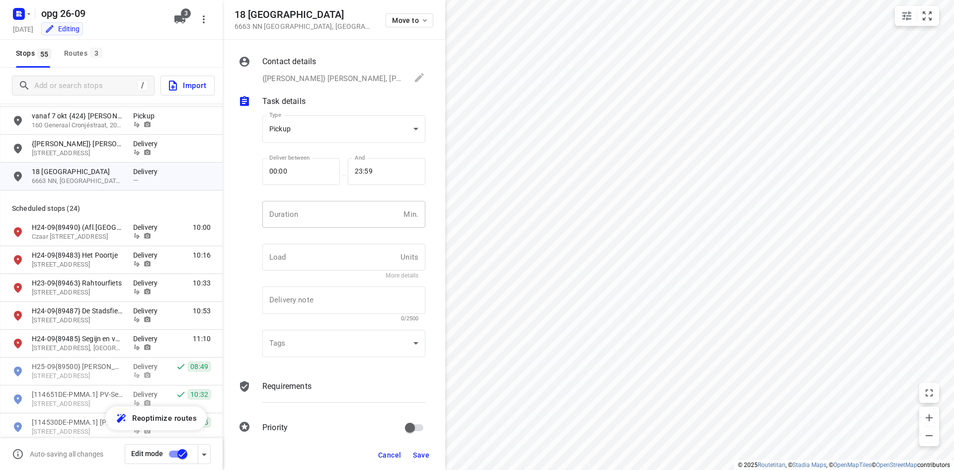
click at [336, 214] on input "number" at bounding box center [330, 214] width 137 height 27
type input "10"
type input "1"
click at [302, 383] on p "Requirements" at bounding box center [286, 386] width 49 height 12
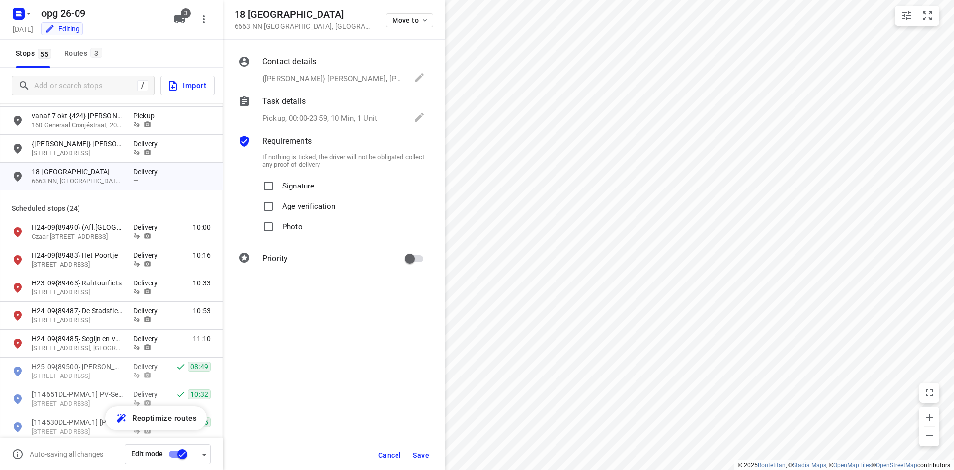
click at [306, 178] on p "Signature" at bounding box center [298, 183] width 32 height 14
click at [278, 178] on input "Signature" at bounding box center [268, 186] width 20 height 20
checkbox input "true"
click at [288, 226] on p "Photo" at bounding box center [292, 224] width 20 height 14
click at [278, 226] on input "Photo" at bounding box center [268, 227] width 20 height 20
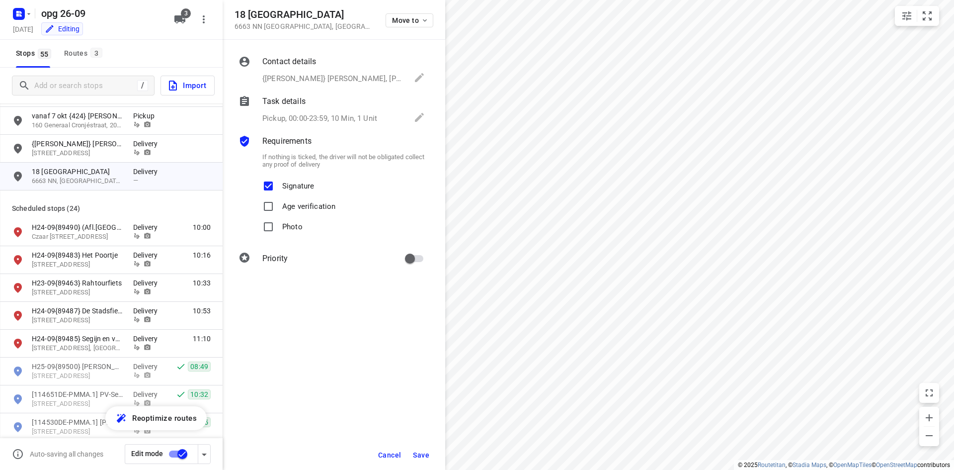
checkbox input "true"
click at [423, 458] on span "Save" at bounding box center [421, 455] width 16 height 8
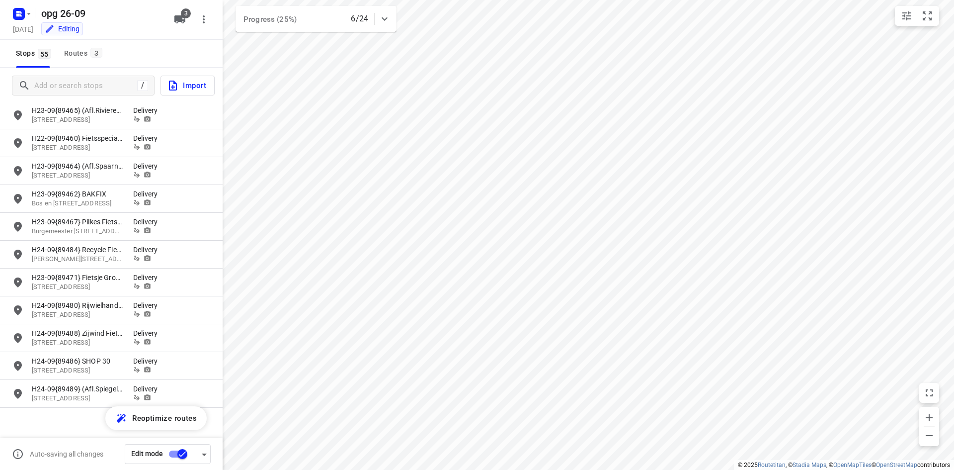
scroll to position [0, 0]
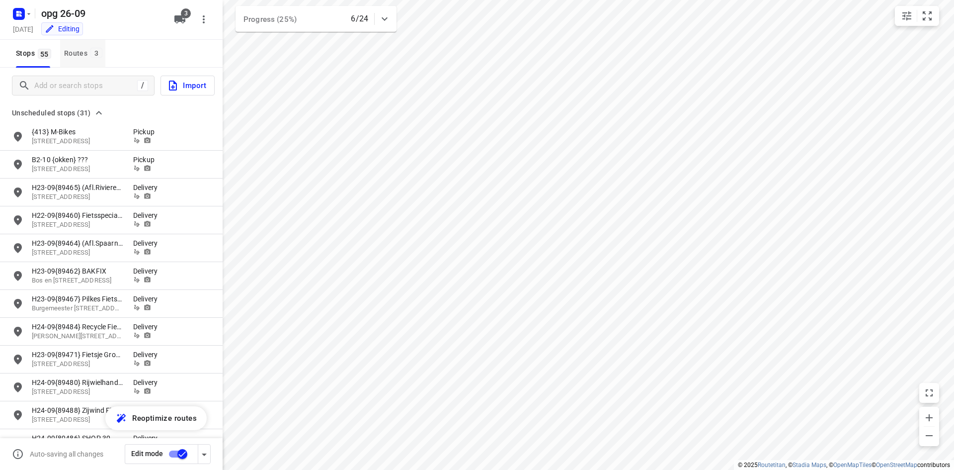
click at [85, 60] on button "Routes 3" at bounding box center [82, 54] width 45 height 28
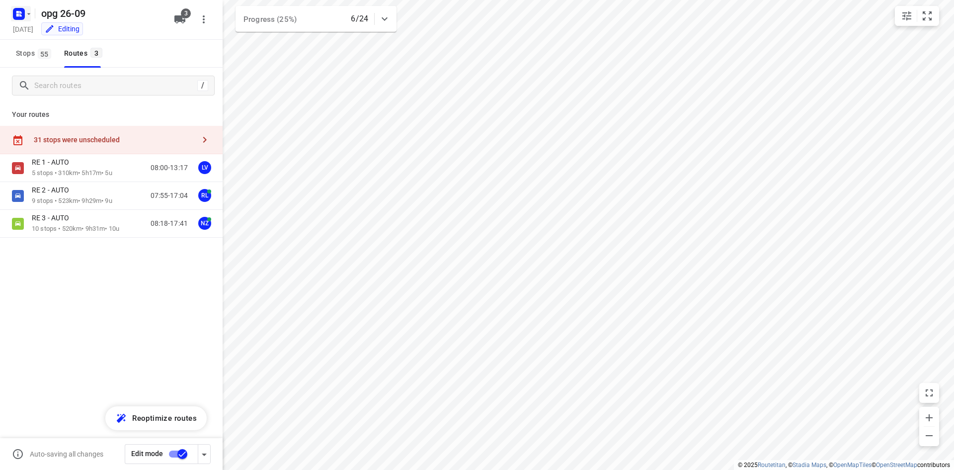
click at [16, 10] on rect "button" at bounding box center [19, 14] width 12 height 12
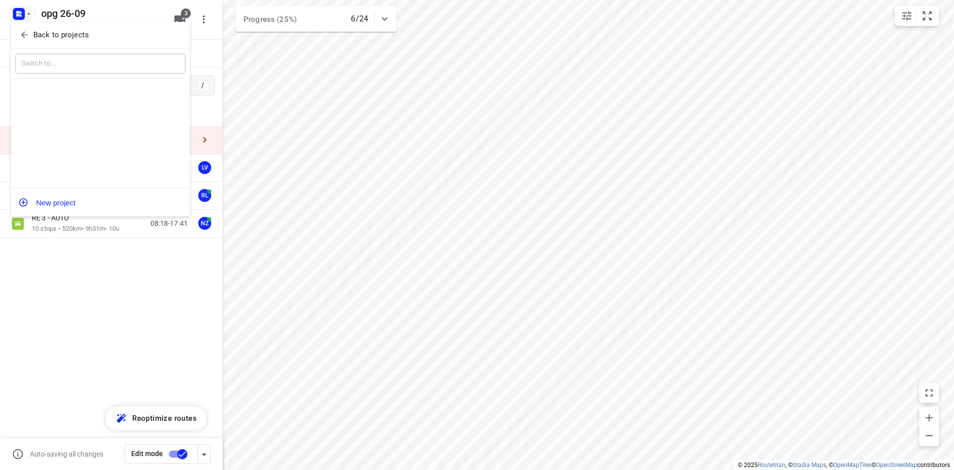
click at [25, 39] on icon "button" at bounding box center [24, 35] width 10 height 10
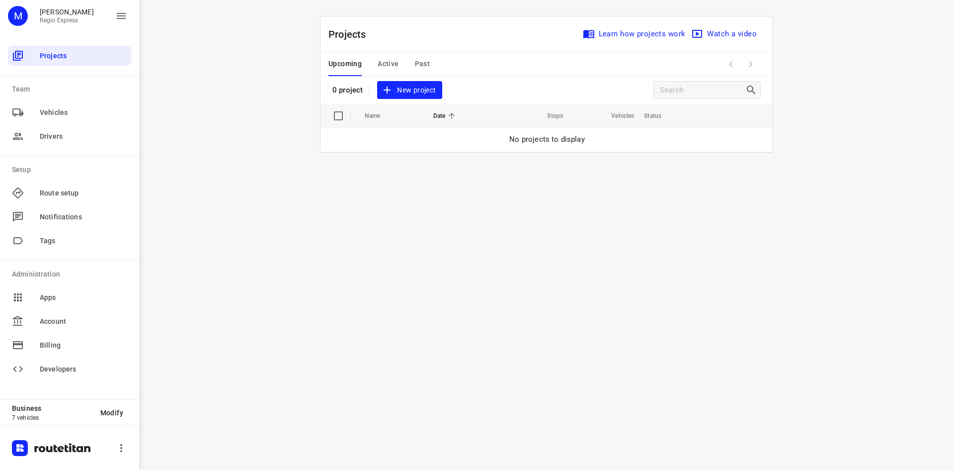
click at [387, 60] on span "Active" at bounding box center [388, 64] width 21 height 12
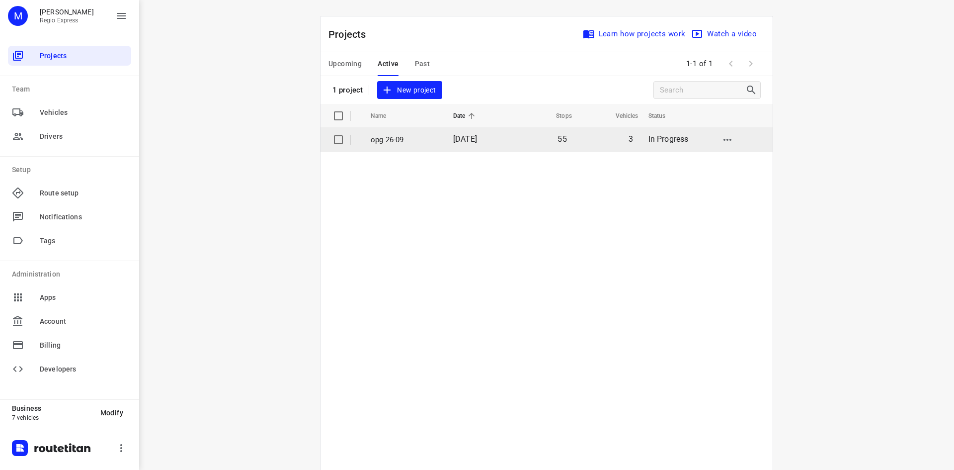
click at [401, 148] on td "opg 26-09" at bounding box center [403, 140] width 84 height 24
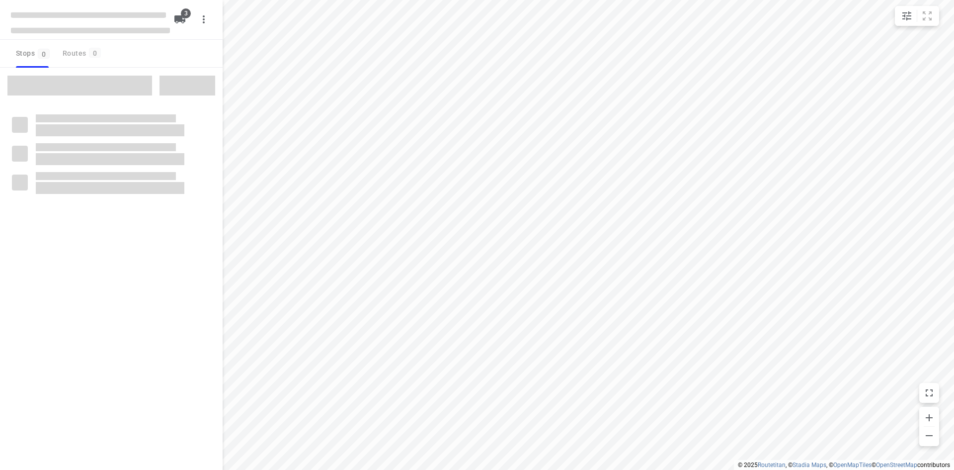
type input "distance"
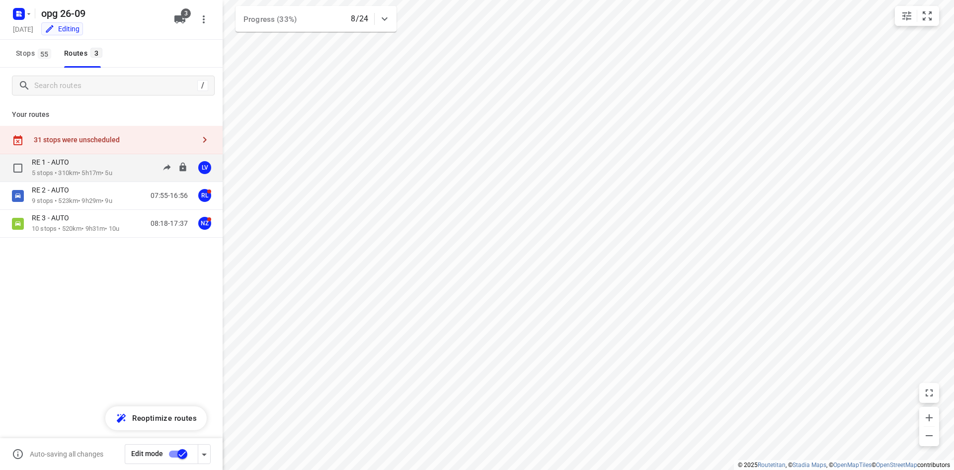
click at [94, 169] on p "5 stops • 310km • 5h17m • 5u" at bounding box center [72, 172] width 80 height 9
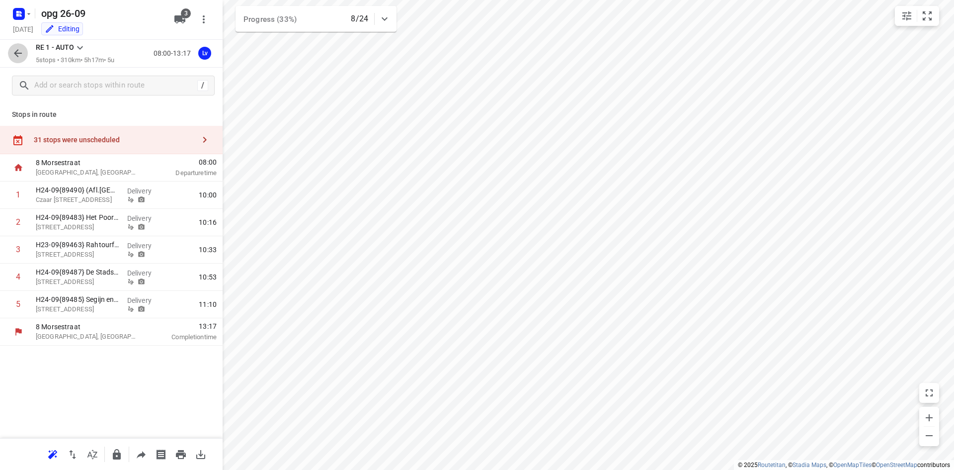
click at [19, 51] on icon "button" at bounding box center [18, 53] width 12 height 12
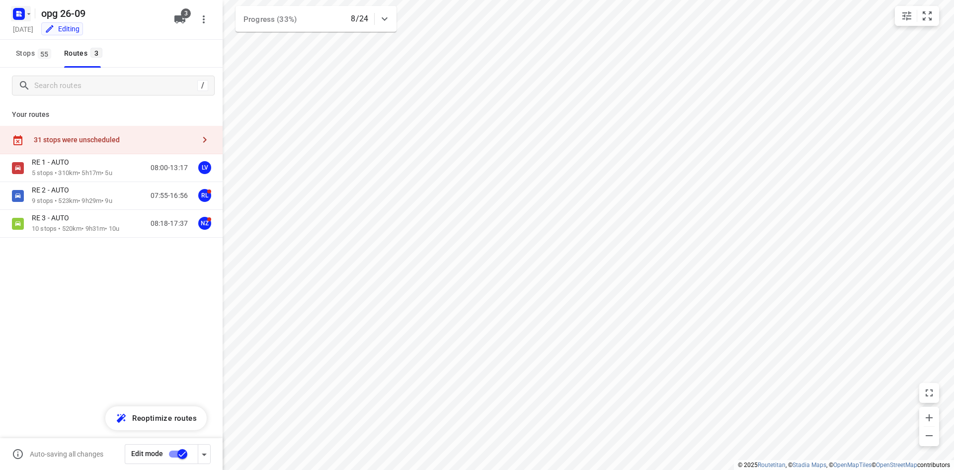
click at [28, 19] on button "button" at bounding box center [21, 14] width 20 height 16
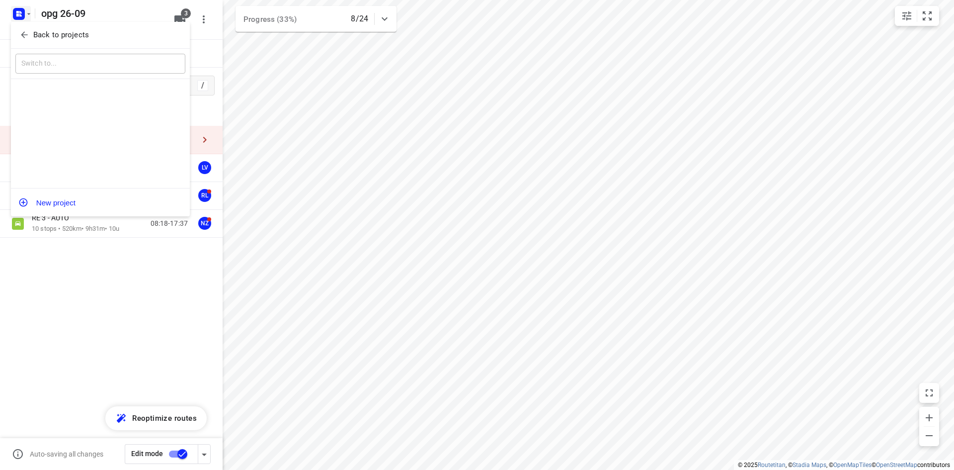
click at [29, 32] on icon "button" at bounding box center [24, 35] width 10 height 10
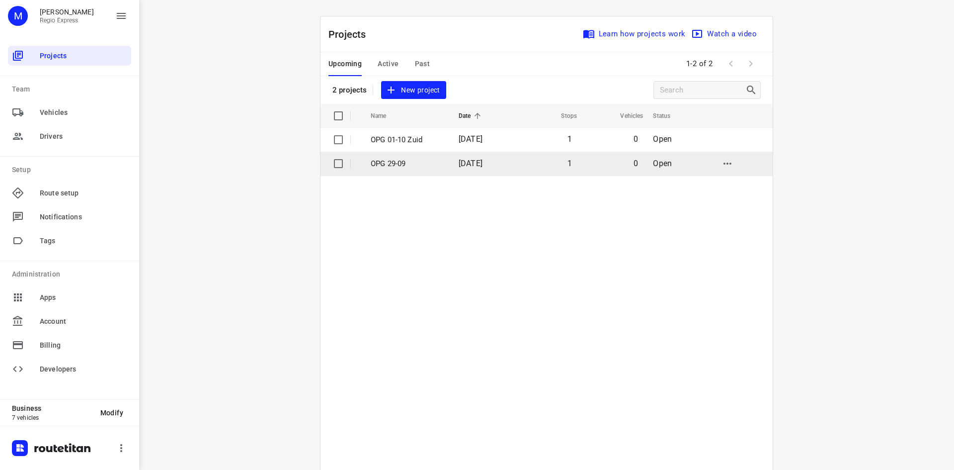
click at [413, 161] on p "OPG 29-09" at bounding box center [407, 163] width 73 height 11
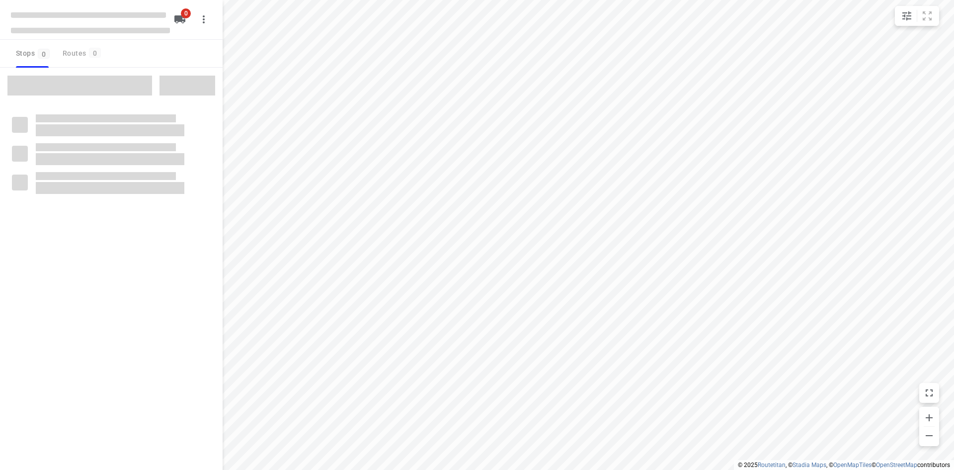
type input "distance"
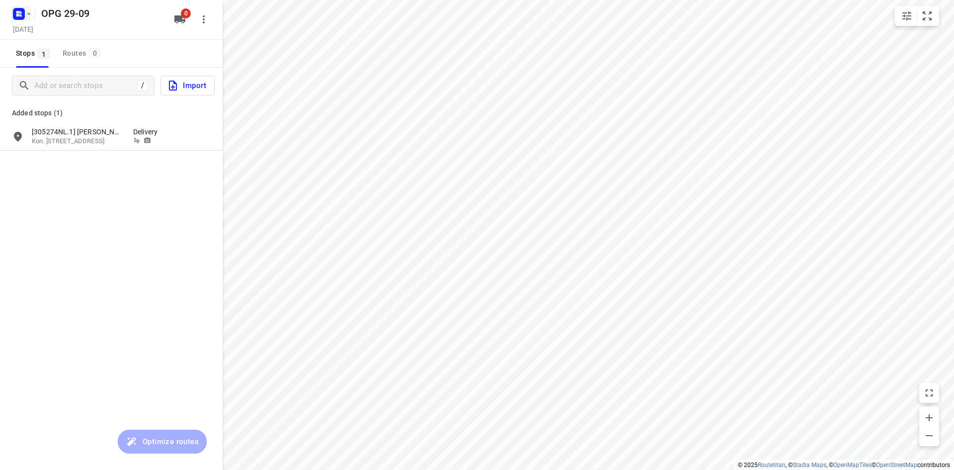
click at [17, 14] on icon "button" at bounding box center [17, 15] width 2 height 2
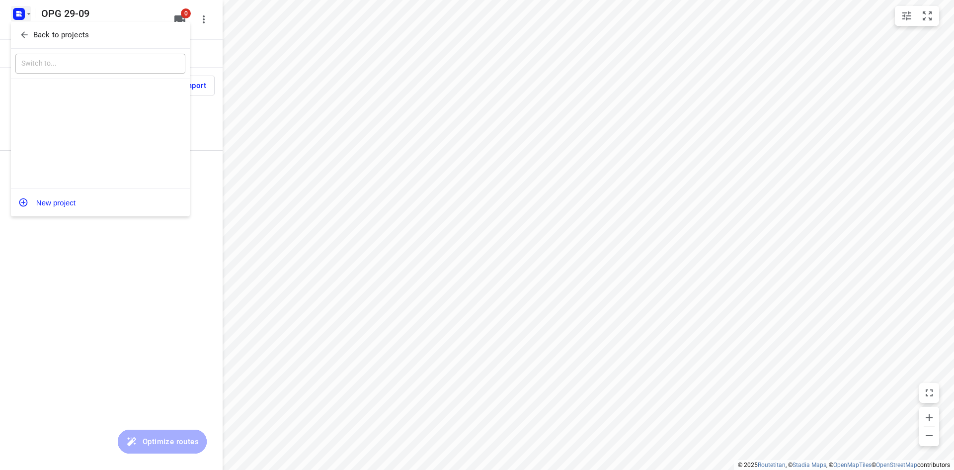
click at [17, 36] on button "Back to projects" at bounding box center [100, 35] width 170 height 16
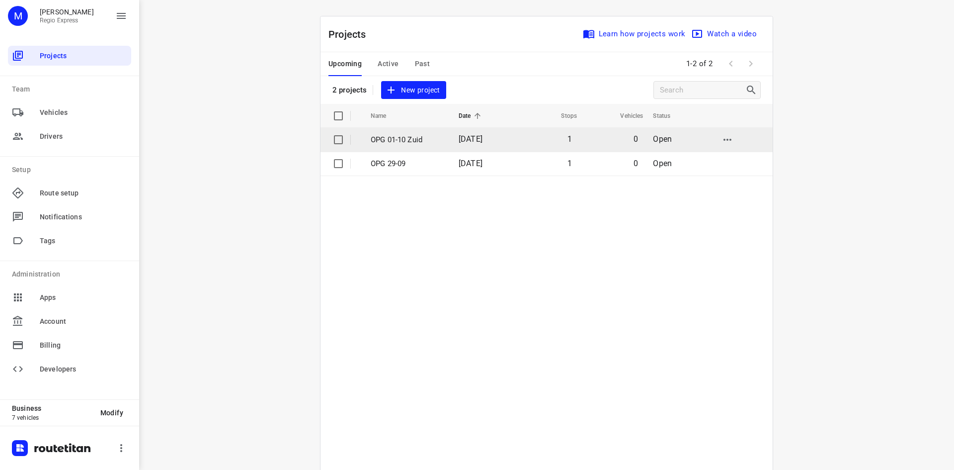
click at [521, 140] on td "1" at bounding box center [547, 140] width 64 height 24
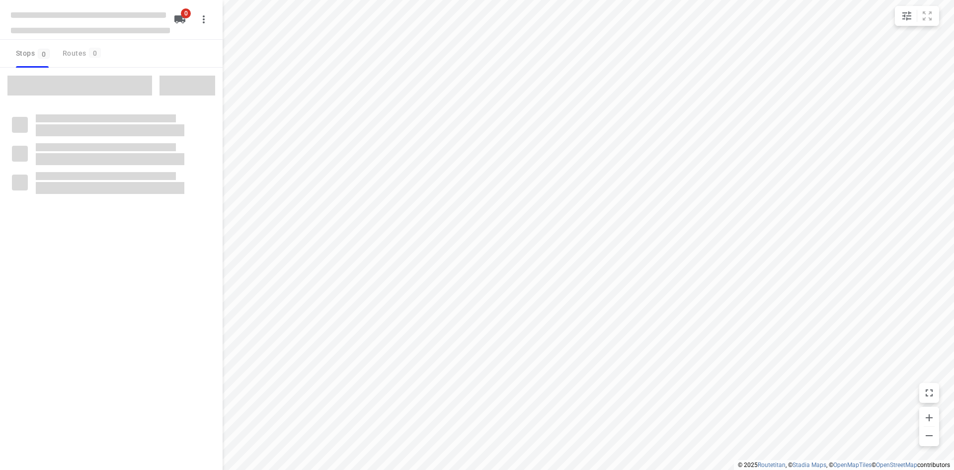
type input "distance"
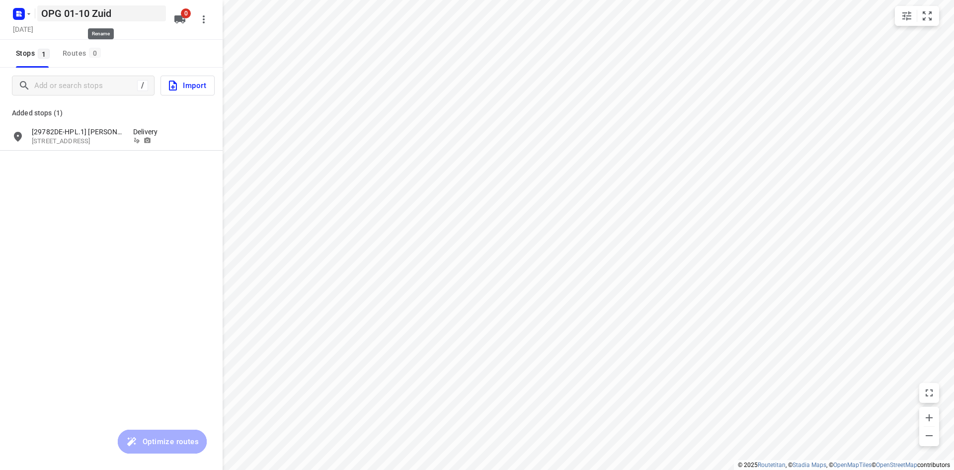
click at [37, 16] on div "OPG 01-10 Zuid" at bounding box center [101, 13] width 133 height 20
click at [28, 16] on icon "button" at bounding box center [29, 14] width 8 height 8
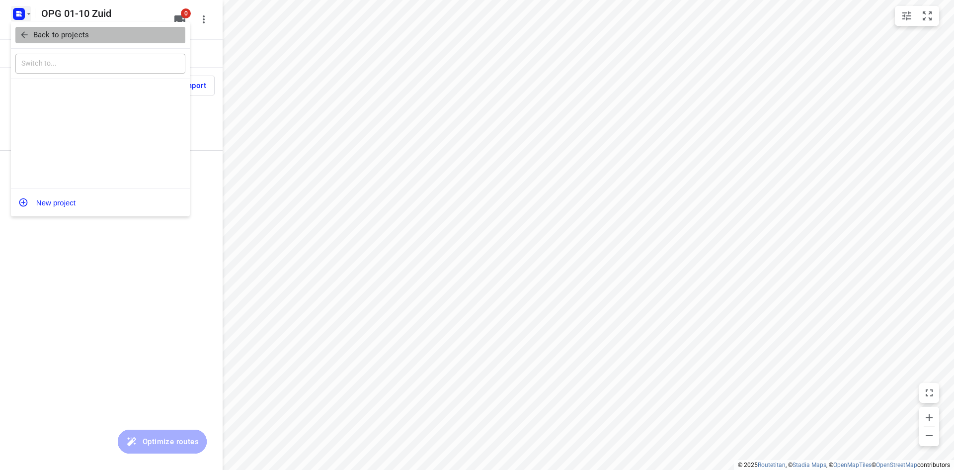
click at [30, 32] on span "Back to projects" at bounding box center [100, 34] width 162 height 11
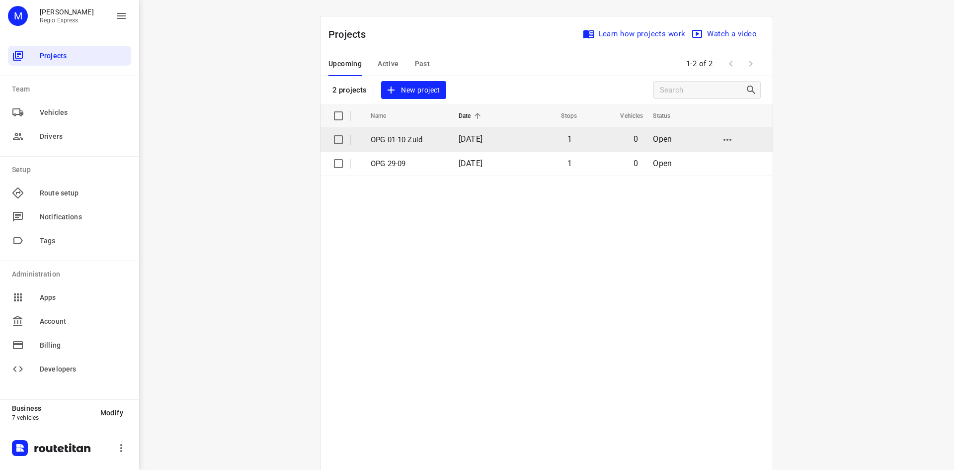
click at [380, 137] on p "OPG 01-10 Zuid" at bounding box center [407, 139] width 73 height 11
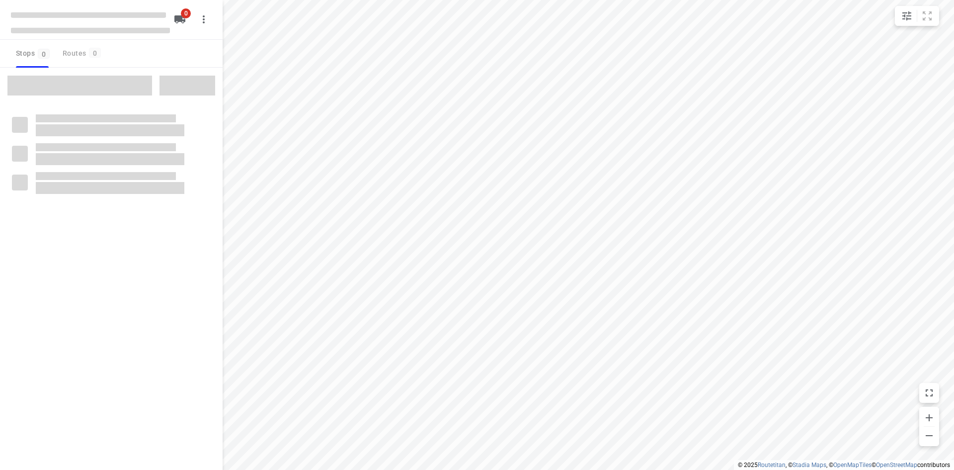
type input "distance"
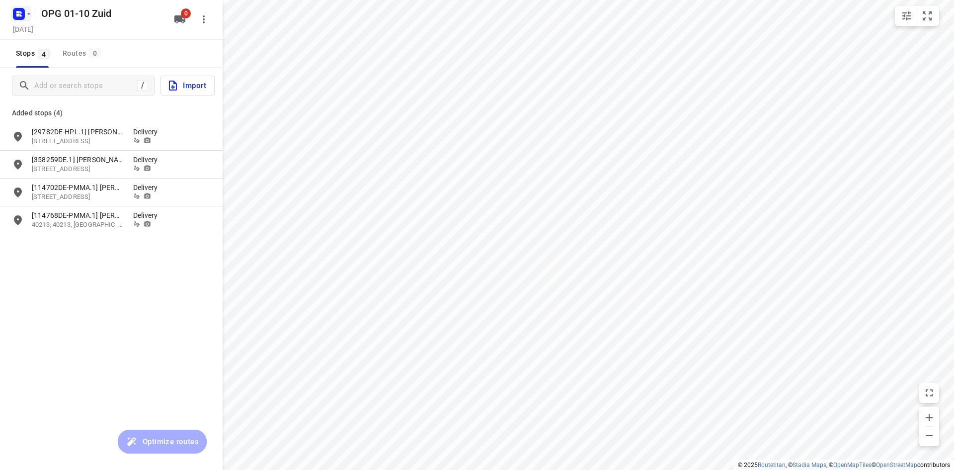
click at [23, 14] on rect "button" at bounding box center [19, 14] width 12 height 12
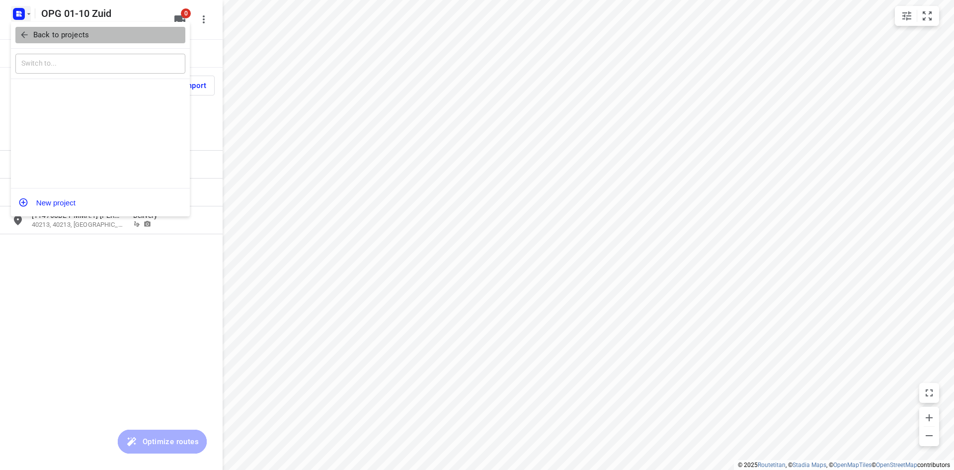
click at [27, 35] on icon "button" at bounding box center [24, 35] width 6 height 6
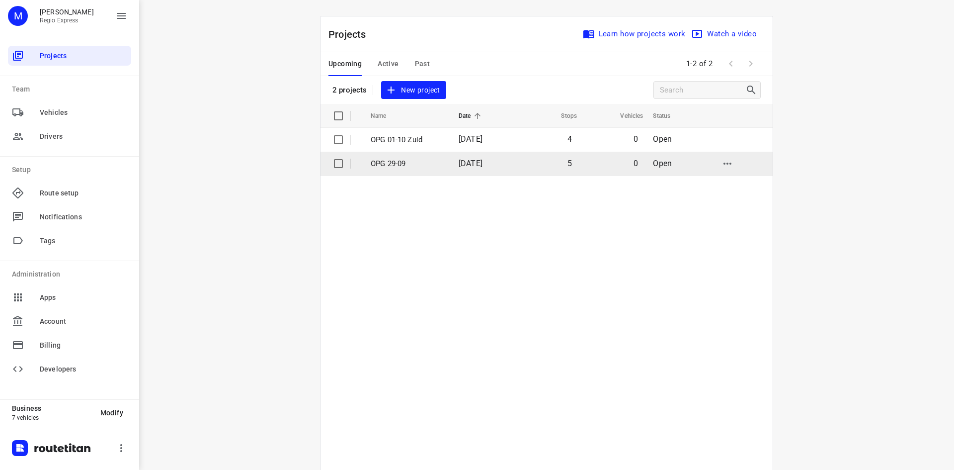
click at [492, 156] on td "29 Sep 2025" at bounding box center [483, 164] width 64 height 24
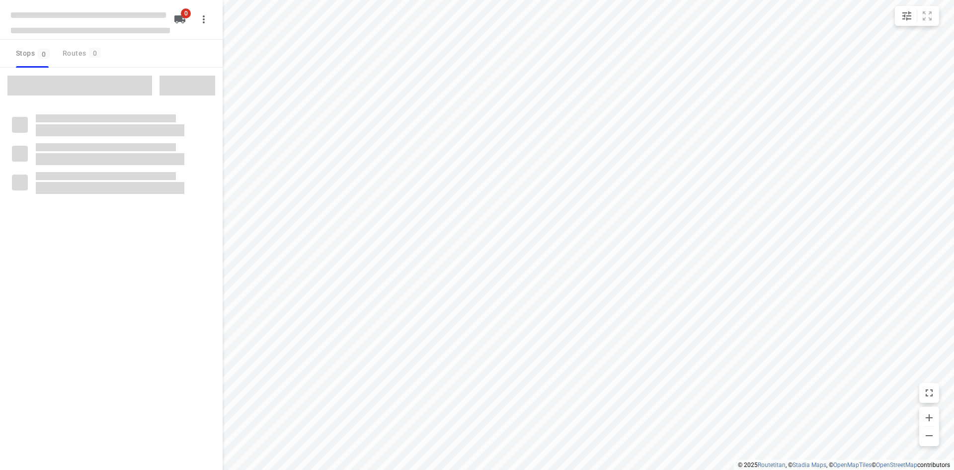
type input "distance"
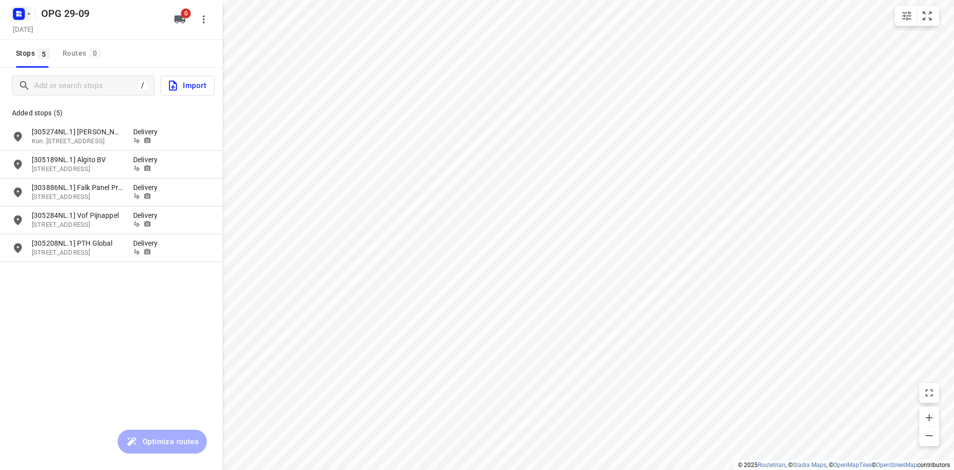
click at [23, 11] on rect "button" at bounding box center [19, 14] width 12 height 12
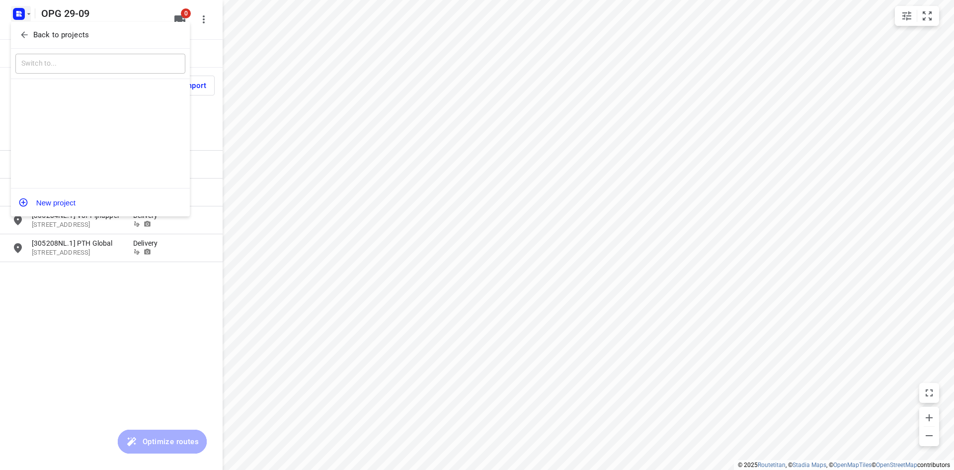
click at [26, 29] on button "Back to projects" at bounding box center [100, 35] width 170 height 16
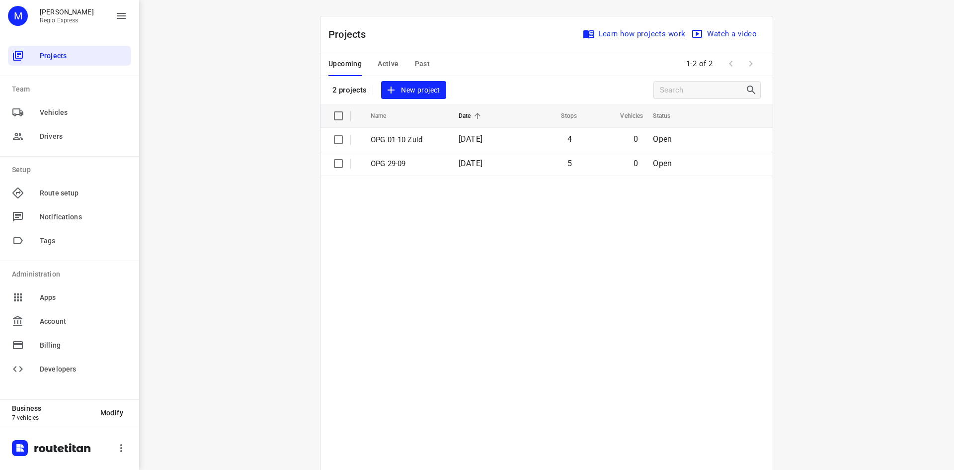
click at [382, 63] on span "Active" at bounding box center [388, 64] width 21 height 12
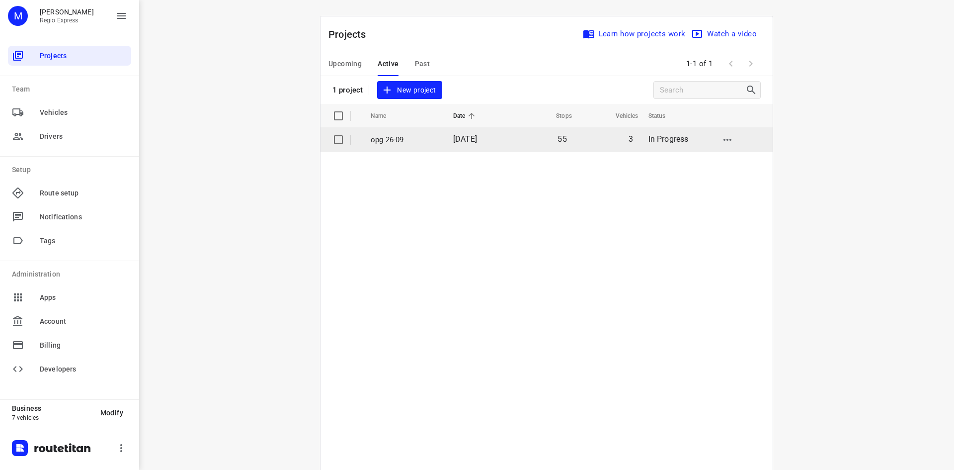
click at [555, 140] on td "55" at bounding box center [541, 140] width 64 height 24
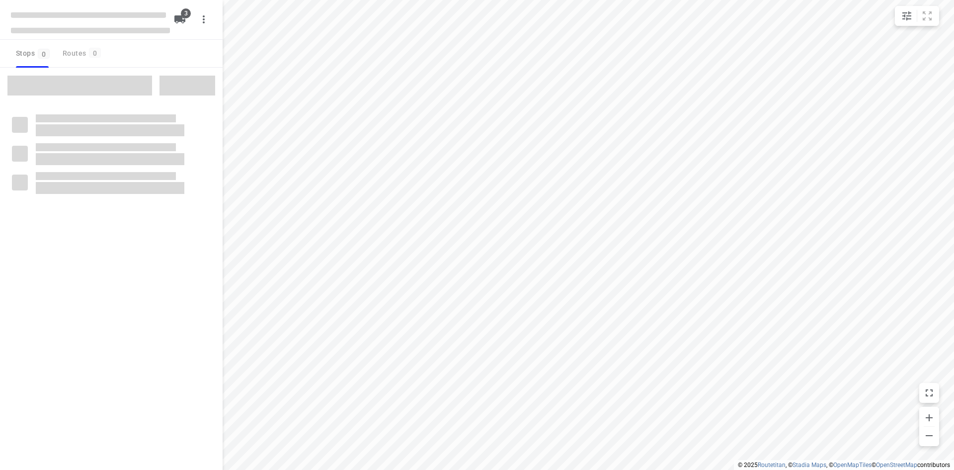
type input "distance"
